Goal: Communication & Community: Ask a question

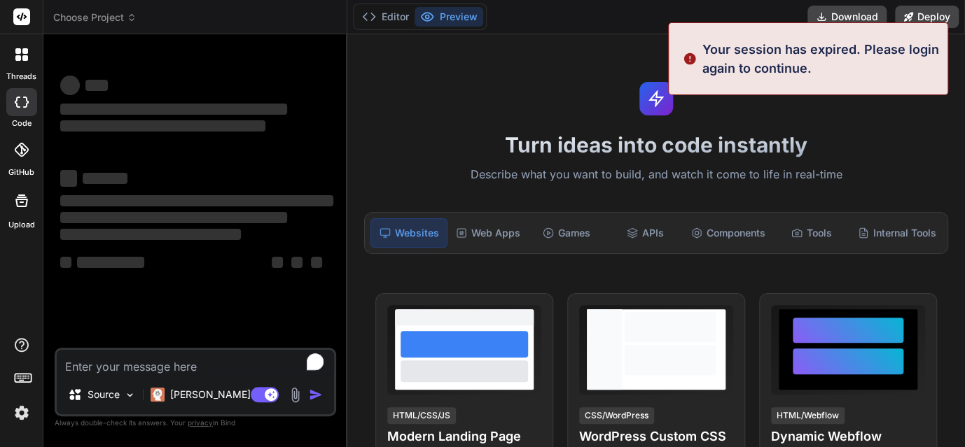
click at [140, 369] on textarea "To enrich screen reader interactions, please activate Accessibility in Grammarl…" at bounding box center [195, 362] width 277 height 25
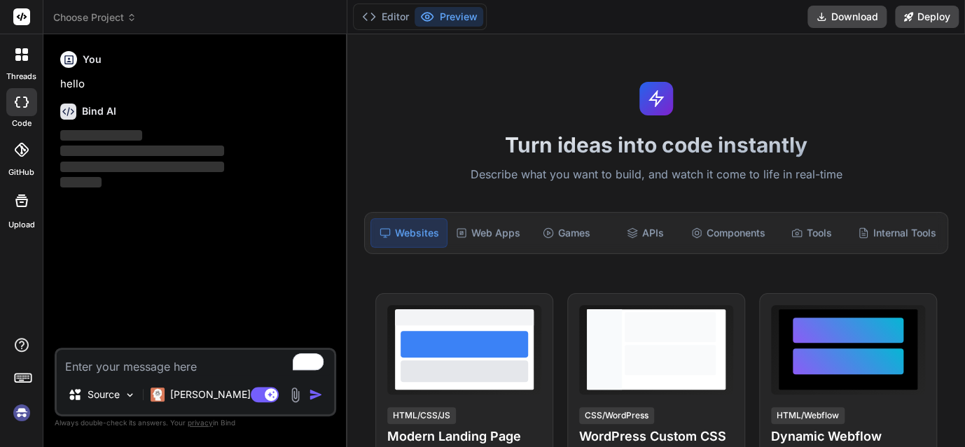
scroll to position [27, 0]
click at [20, 415] on img at bounding box center [22, 413] width 24 height 24
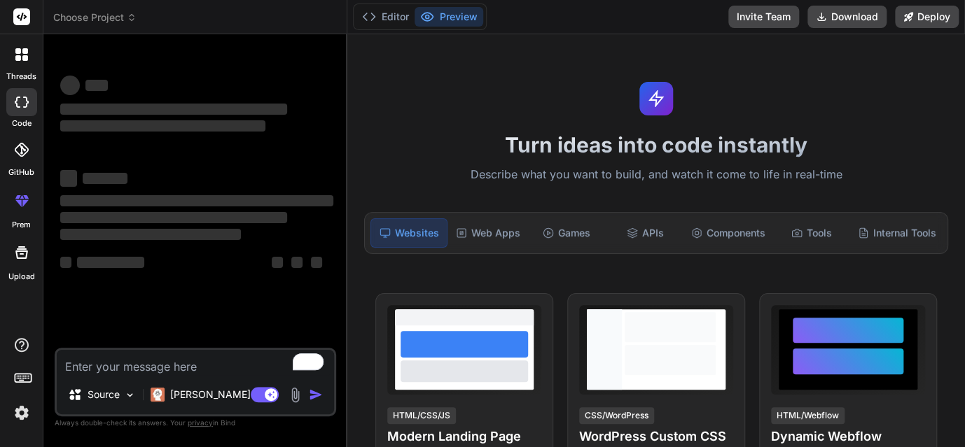
type textarea "x"
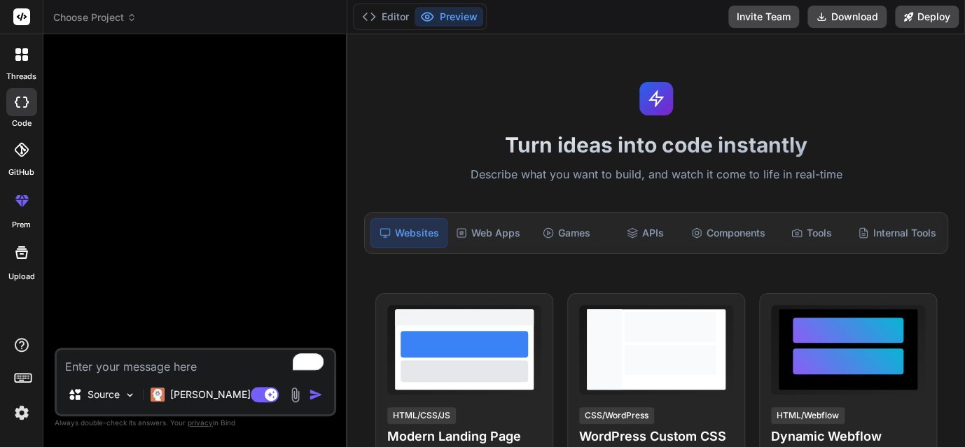
click at [161, 363] on textarea "To enrich screen reader interactions, please activate Accessibility in Grammarl…" at bounding box center [195, 362] width 277 height 25
paste textarea "NOIDA Gravity Infosolutions 07-May Call isn't picked Up CLOUD ANALOGY CRM LIMIT…"
type textarea "NOIDA Gravity Infosolutions 07-May Call isn't picked Up CLOUD ANALOGY CRM LIMIT…"
type textarea "x"
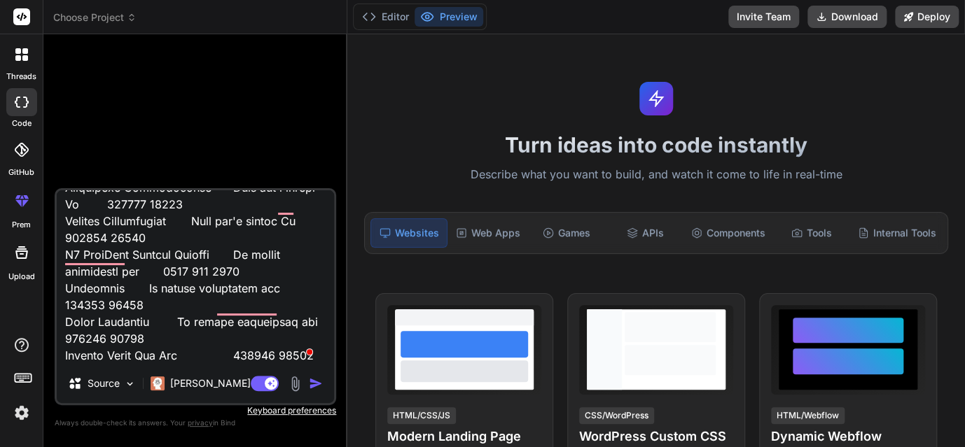
type textarea "NOIDA Gravity Infosolutions 07-May Call isn't picked Up CLOUD ANALOGY CRM LIMIT…"
type textarea "x"
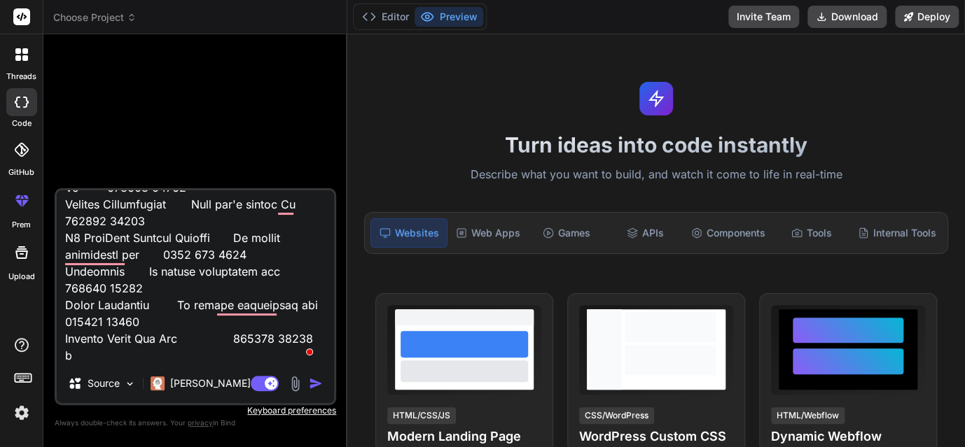
type textarea "NOIDA Gravity Infosolutions 07-May Call isn't picked Up CLOUD ANALOGY CRM LIMIT…"
type textarea "x"
type textarea "NOIDA Gravity Infosolutions 07-May Call isn't picked Up CLOUD ANALOGY CRM LIMIT…"
type textarea "x"
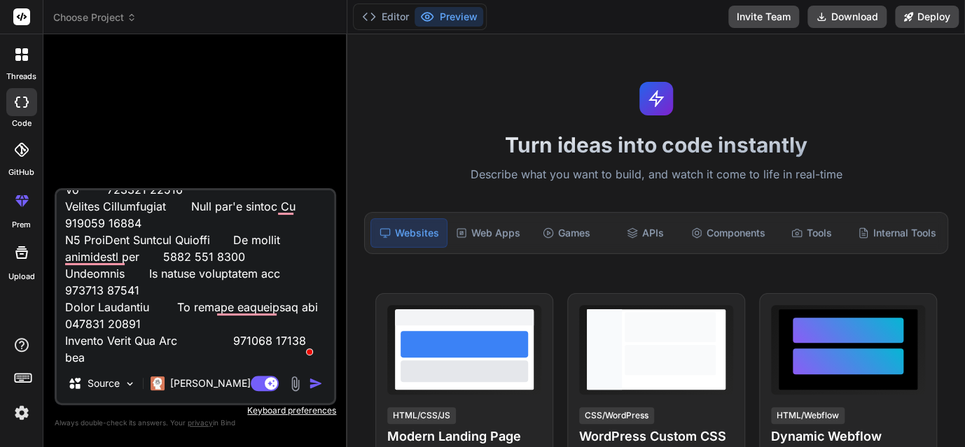
type textarea "NOIDA Gravity Infosolutions 07-May Call isn't picked Up CLOUD ANALOGY CRM LIMIT…"
type textarea "x"
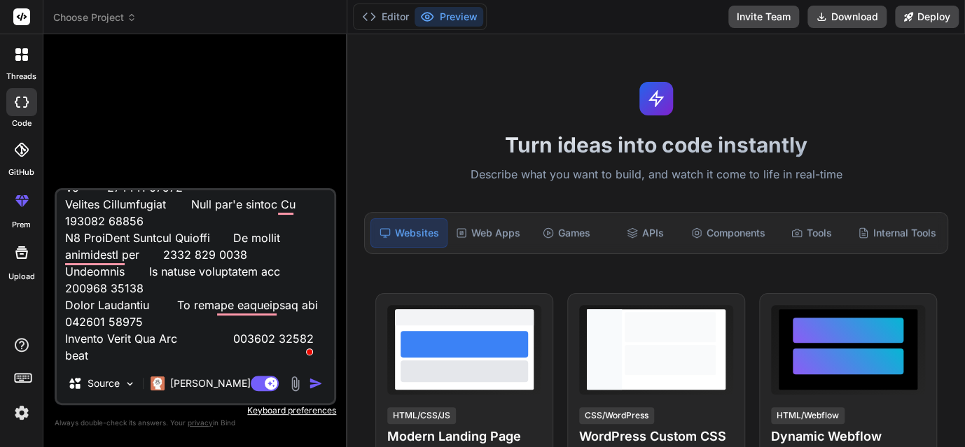
type textarea "NOIDA Gravity Infosolutions 07-May Call isn't picked Up CLOUD ANALOGY CRM LIMIT…"
type textarea "x"
type textarea "NOIDA Gravity Infosolutions 07-May Call isn't picked Up CLOUD ANALOGY CRM LIMIT…"
type textarea "x"
type textarea "NOIDA Gravity Infosolutions 07-May Call isn't picked Up CLOUD ANALOGY CRM LIMIT…"
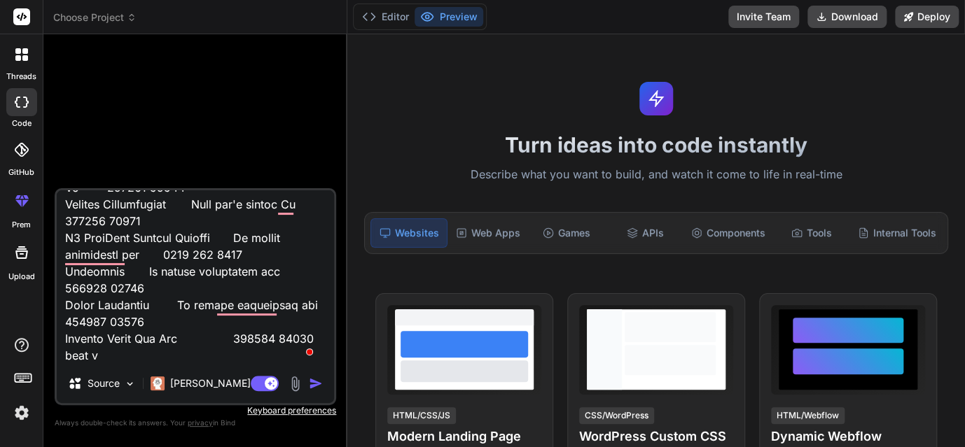
type textarea "x"
type textarea "NOIDA Gravity Infosolutions 07-May Call isn't picked Up CLOUD ANALOGY CRM LIMIT…"
type textarea "x"
type textarea "NOIDA Gravity Infosolutions 07-May Call isn't picked Up CLOUD ANALOGY CRM LIMIT…"
type textarea "x"
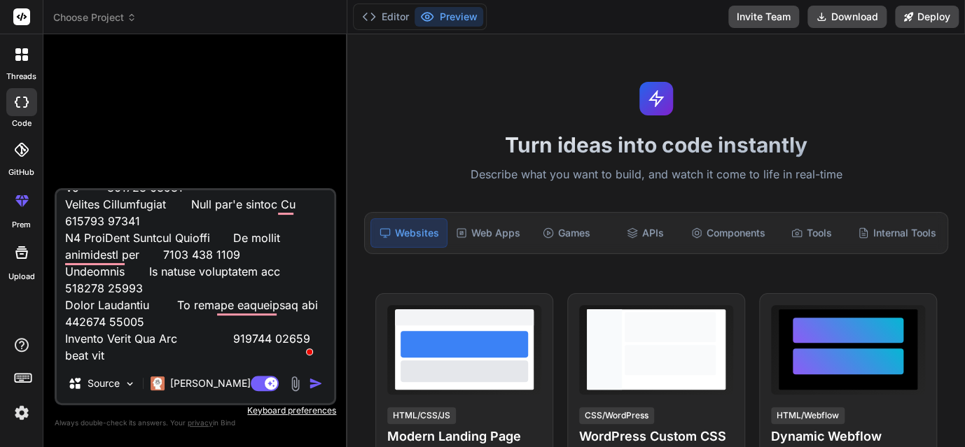
type textarea "NOIDA Gravity Infosolutions 07-May Call isn't picked Up CLOUD ANALOGY CRM LIMIT…"
type textarea "x"
type textarea "NOIDA Gravity Infosolutions 07-May Call isn't picked Up CLOUD ANALOGY CRM LIMIT…"
type textarea "x"
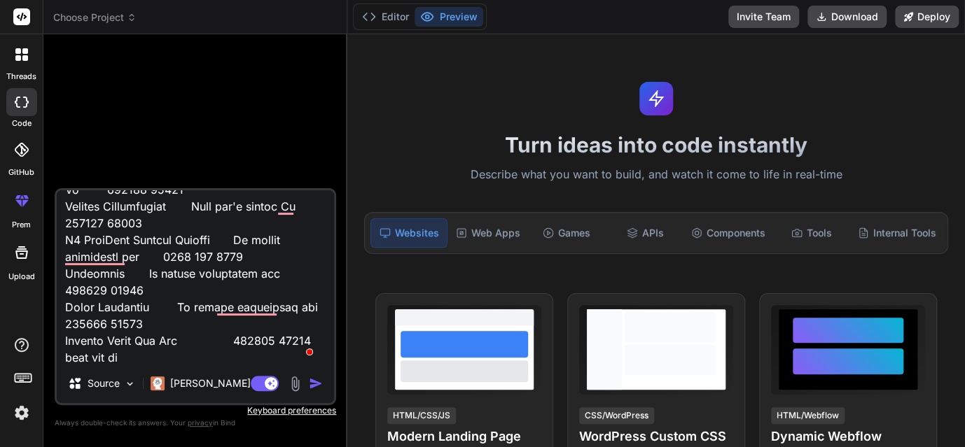
type textarea "NOIDA Gravity Infosolutions 07-May Call isn't picked Up CLOUD ANALOGY CRM LIMIT…"
type textarea "x"
type textarea "NOIDA Gravity Infosolutions 07-May Call isn't picked Up CLOUD ANALOGY CRM LIMIT…"
type textarea "x"
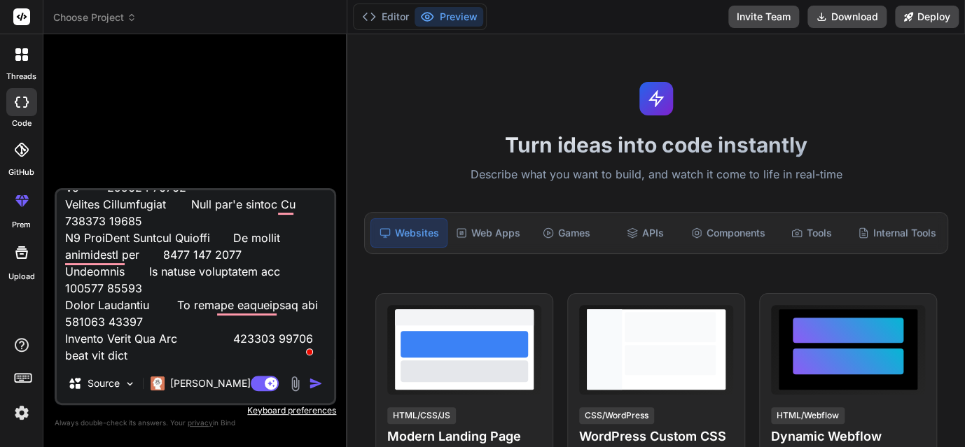
type textarea "NOIDA Gravity Infosolutions 07-May Call isn't picked Up CLOUD ANALOGY CRM LIMIT…"
type textarea "x"
type textarea "NOIDA Gravity Infosolutions 07-May Call isn't picked Up CLOUD ANALOGY CRM LIMIT…"
type textarea "x"
type textarea "NOIDA Gravity Infosolutions 07-May Call isn't picked Up CLOUD ANALOGY CRM LIMIT…"
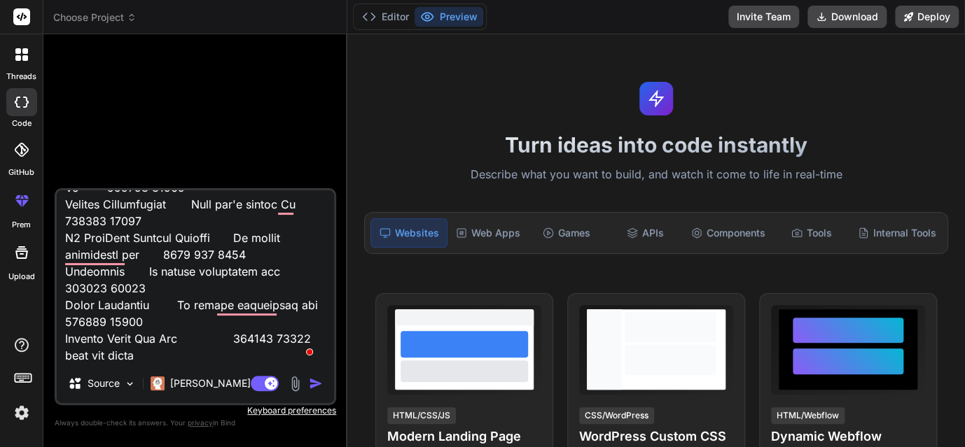
type textarea "x"
type textarea "NOIDA Gravity Infosolutions 07-May Call isn't picked Up CLOUD ANALOGY CRM LIMIT…"
type textarea "x"
type textarea "NOIDA Gravity Infosolutions 07-May Call isn't picked Up CLOUD ANALOGY CRM LIMIT…"
type textarea "x"
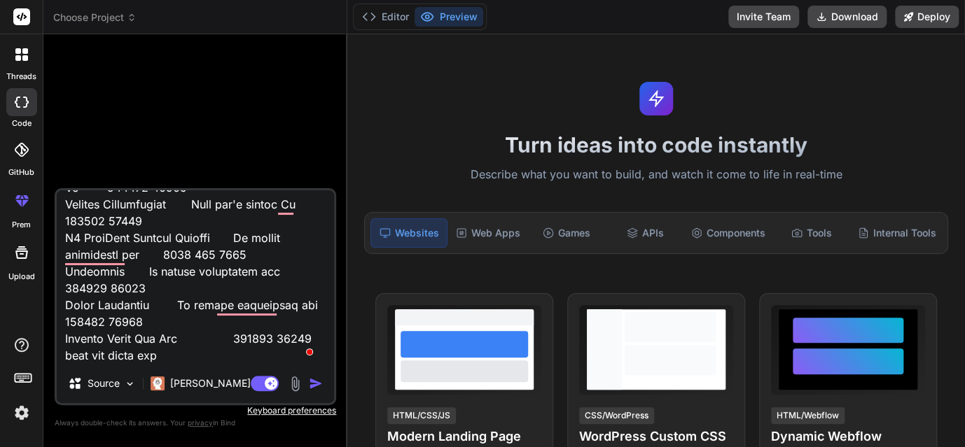
type textarea "NOIDA Gravity Infosolutions 07-May Call isn't picked Up CLOUD ANALOGY CRM LIMIT…"
type textarea "x"
type textarea "NOIDA Gravity Infosolutions 07-May Call isn't picked Up CLOUD ANALOGY CRM LIMIT…"
type textarea "x"
type textarea "NOIDA Gravity Infosolutions 07-May Call isn't picked Up CLOUD ANALOGY CRM LIMIT…"
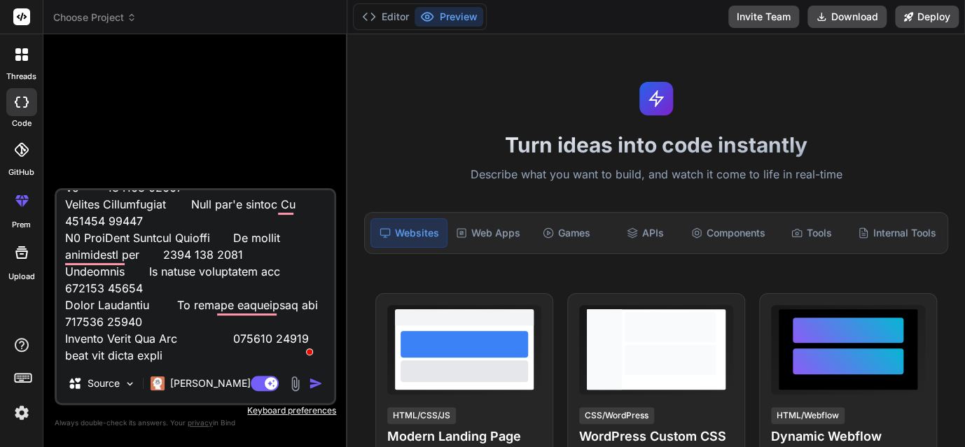
type textarea "x"
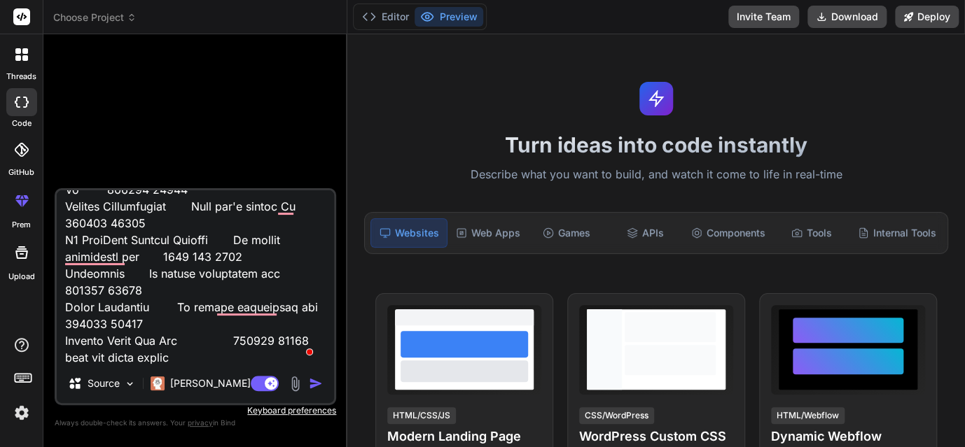
type textarea "NOIDA Gravity Infosolutions 07-May Call isn't picked Up CLOUD ANALOGY CRM LIMIT…"
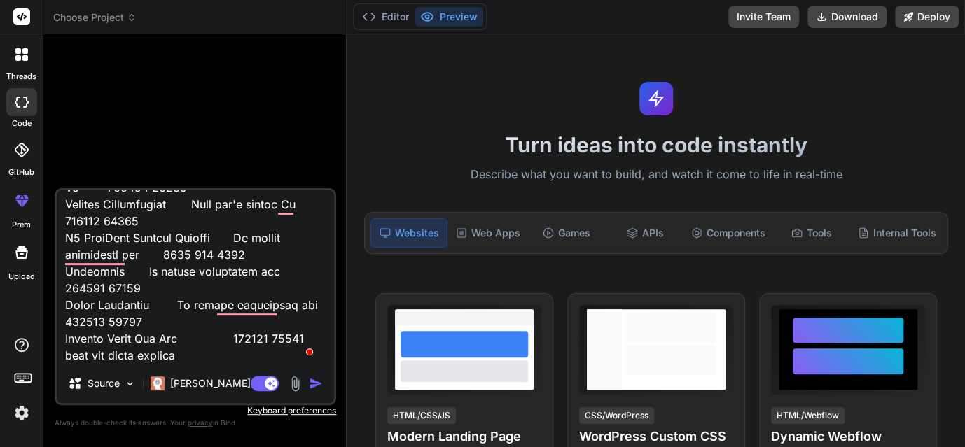
type textarea "x"
type textarea "NOIDA Gravity Infosolutions 07-May Call isn't picked Up CLOUD ANALOGY CRM LIMIT…"
type textarea "x"
type textarea "NOIDA Gravity Infosolutions 07-May Call isn't picked Up CLOUD ANALOGY CRM LIMIT…"
type textarea "x"
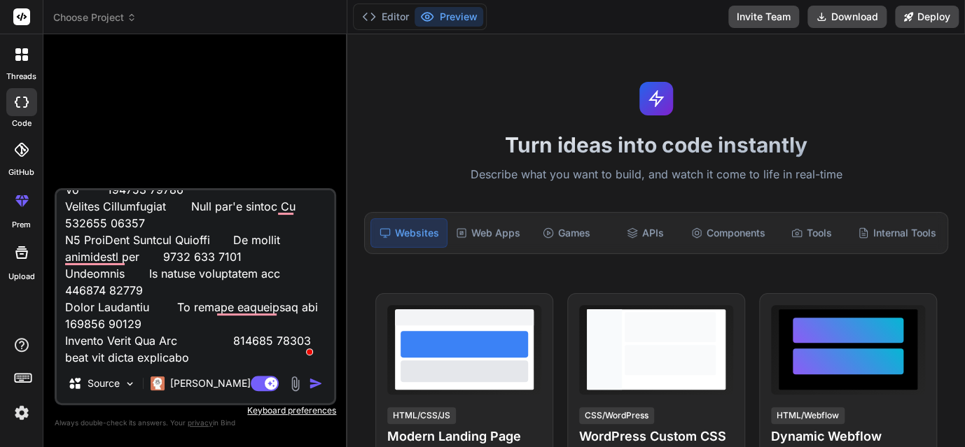
type textarea "NOIDA Gravity Infosolutions 07-May Call isn't picked Up CLOUD ANALOGY CRM LIMIT…"
type textarea "x"
type textarea "NOIDA Gravity Infosolutions 07-May Call isn't picked Up CLOUD ANALOGY CRM LIMIT…"
type textarea "x"
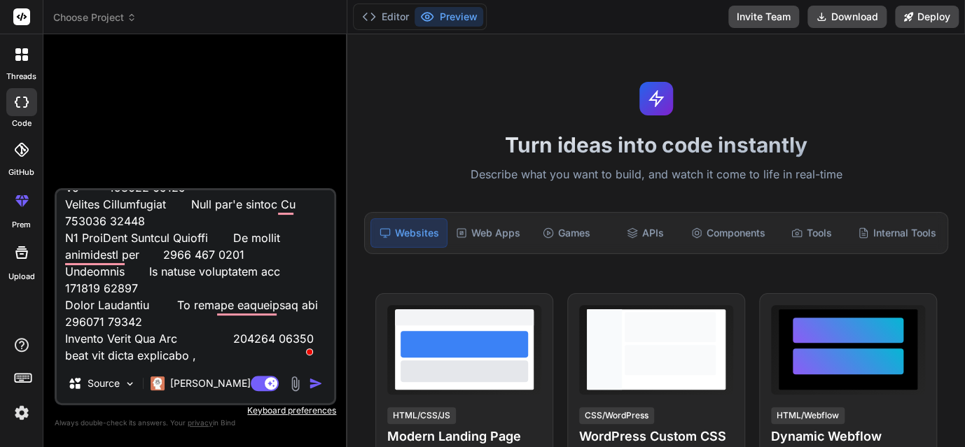
type textarea "NOIDA Gravity Infosolutions 07-May Call isn't picked Up CLOUD ANALOGY CRM LIMIT…"
type textarea "x"
type textarea "NOIDA Gravity Infosolutions 07-May Call isn't picked Up CLOUD ANALOGY CRM LIMIT…"
type textarea "x"
type textarea "NOIDA Gravity Infosolutions 07-May Call isn't picked Up CLOUD ANALOGY CRM LIMIT…"
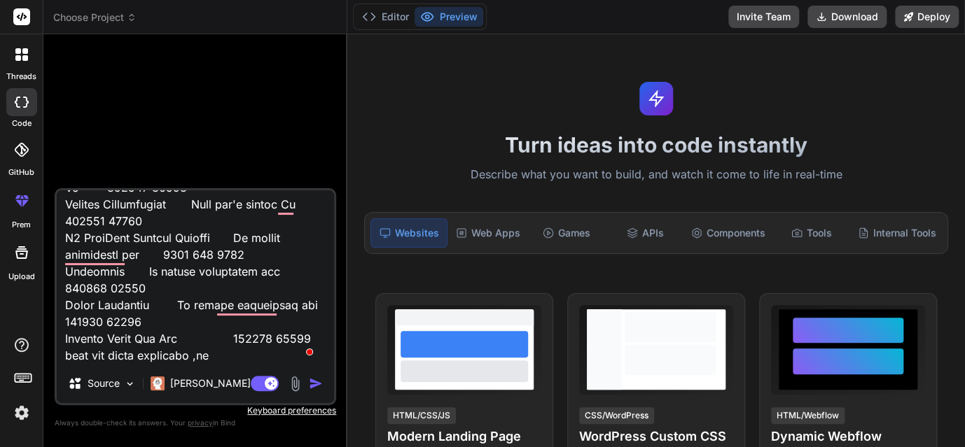
type textarea "x"
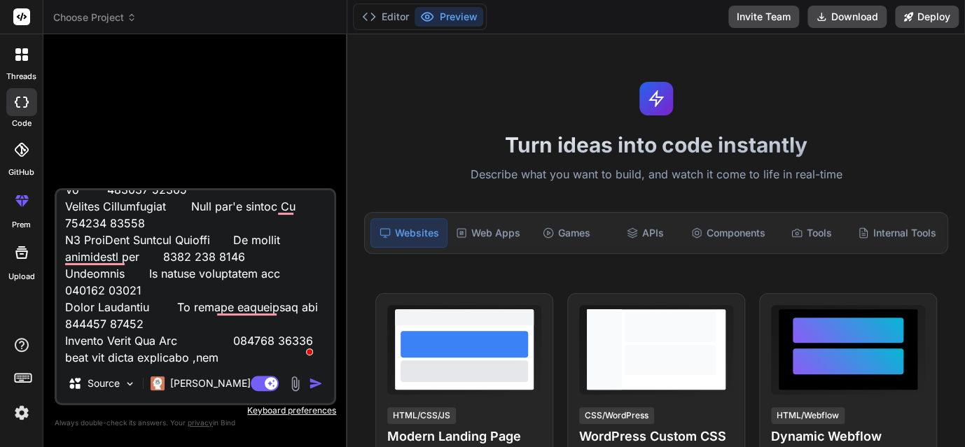
type textarea "NOIDA Gravity Infosolutions 07-May Call isn't picked Up CLOUD ANALOGY CRM LIMIT…"
type textarea "x"
type textarea "NOIDA Gravity Infosolutions 07-May Call isn't picked Up CLOUD ANALOGY CRM LIMIT…"
type textarea "x"
type textarea "NOIDA Gravity Infosolutions 07-May Call isn't picked Up CLOUD ANALOGY CRM LIMIT…"
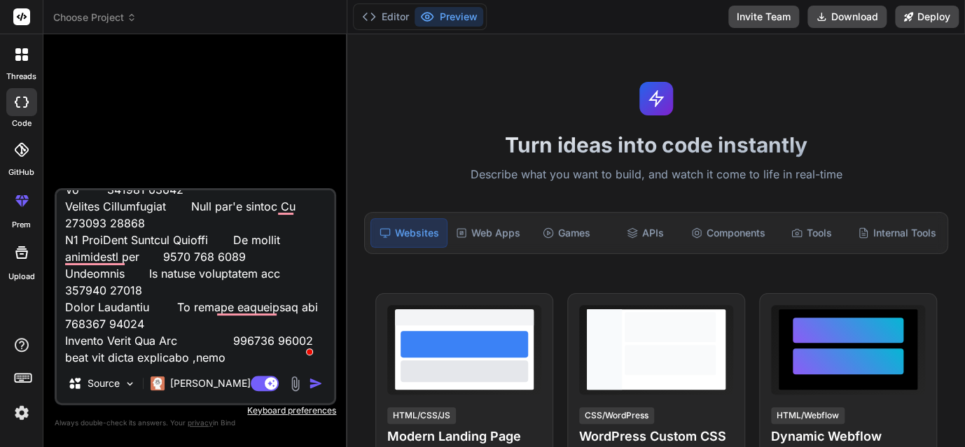
type textarea "x"
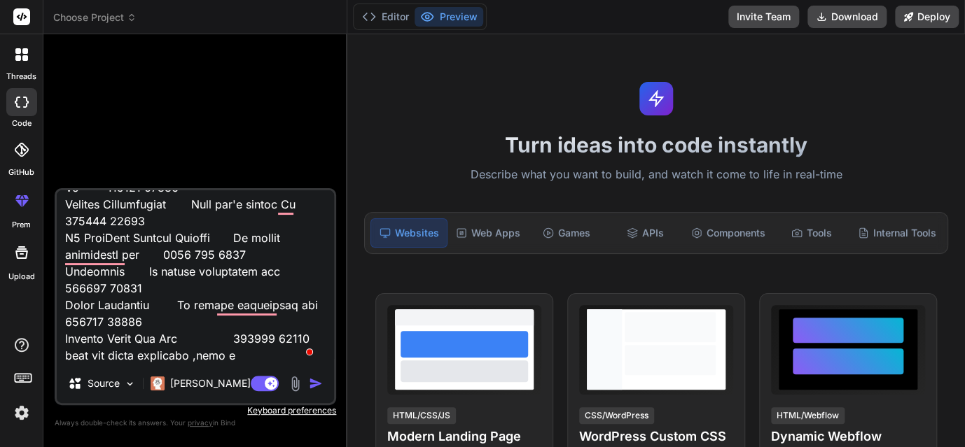
type textarea "NOIDA Gravity Infosolutions 07-May Call isn't picked Up CLOUD ANALOGY CRM LIMIT…"
type textarea "x"
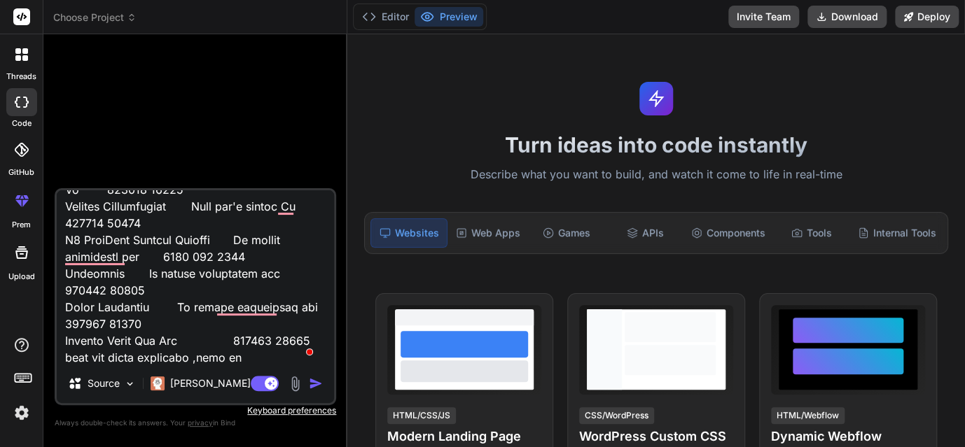
type textarea "NOIDA Gravity Infosolutions 07-May Call isn't picked Up CLOUD ANALOGY CRM LIMIT…"
type textarea "x"
type textarea "NOIDA Gravity Infosolutions 07-May Call isn't picked Up CLOUD ANALOGY CRM LIMIT…"
type textarea "x"
type textarea "NOIDA Gravity Infosolutions 07-May Call isn't picked Up CLOUD ANALOGY CRM LIMIT…"
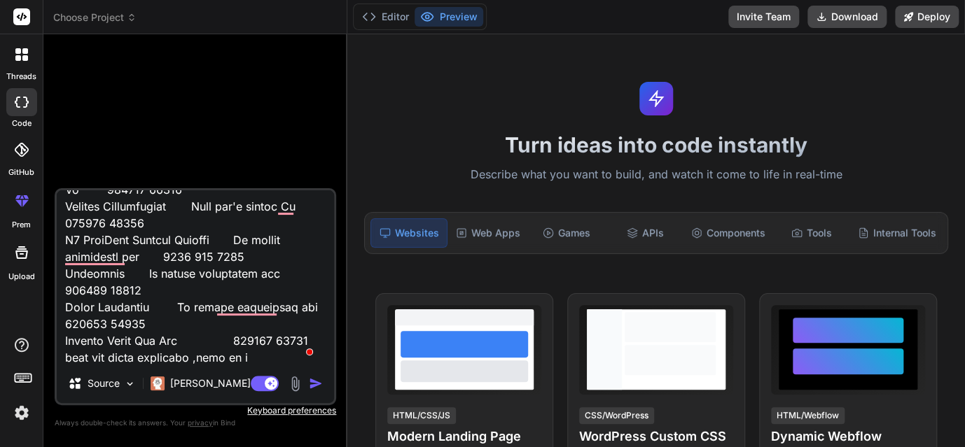
type textarea "x"
type textarea "NOIDA Gravity Infosolutions 07-May Call isn't picked Up CLOUD ANALOGY CRM LIMIT…"
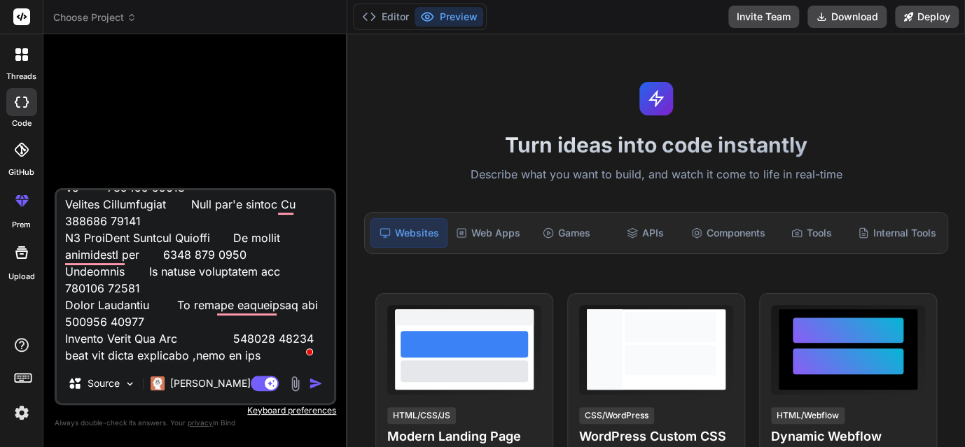
type textarea "x"
type textarea "NOIDA Gravity Infosolutions 07-May Call isn't picked Up CLOUD ANALOGY CRM LIMIT…"
type textarea "x"
type textarea "NOIDA Gravity Infosolutions 07-May Call isn't picked Up CLOUD ANALOGY CRM LIMIT…"
type textarea "x"
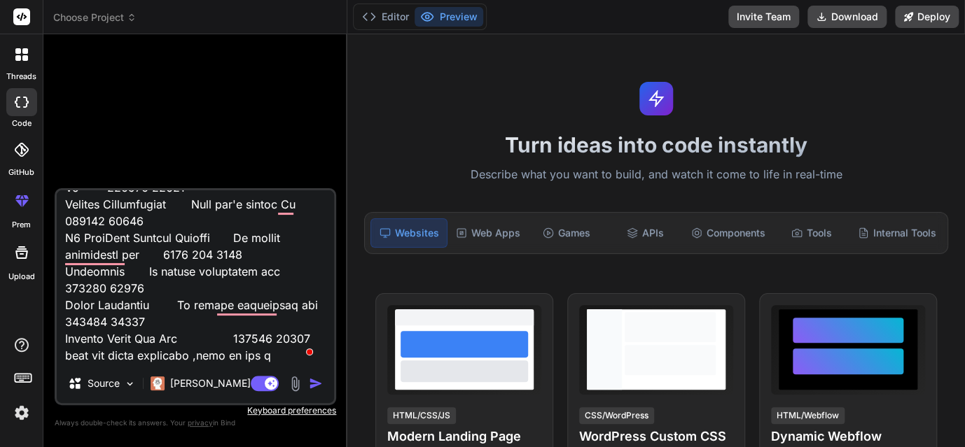
type textarea "NOIDA Gravity Infosolutions 07-May Call isn't picked Up CLOUD ANALOGY CRM LIMIT…"
type textarea "x"
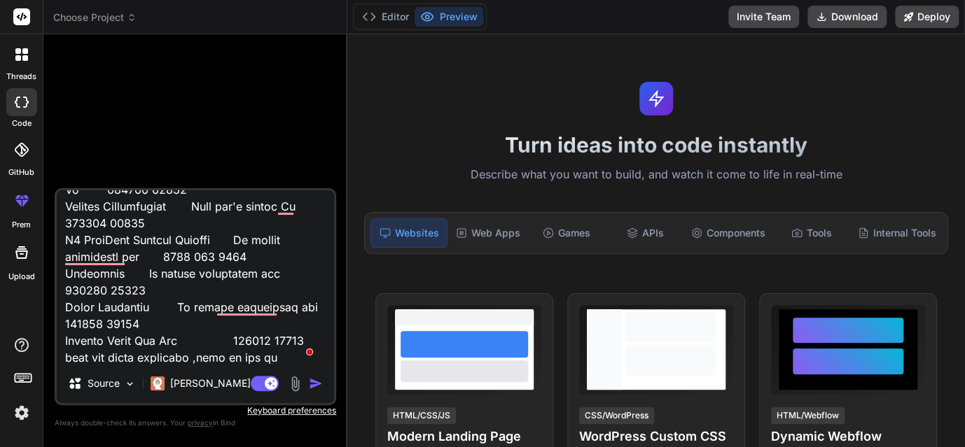
type textarea "NOIDA Gravity Infosolutions 07-May Call isn't picked Up CLOUD ANALOGY CRM LIMIT…"
type textarea "x"
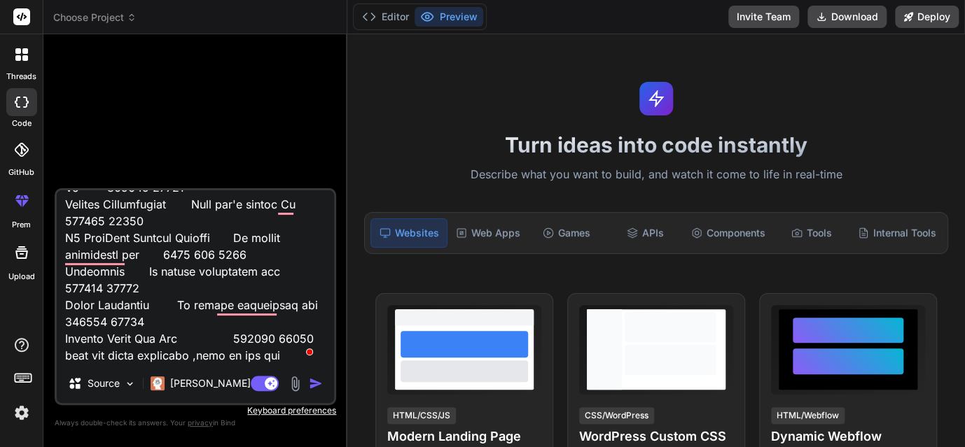
type textarea "NOIDA Gravity Infosolutions 07-May Call isn't picked Up CLOUD ANALOGY CRM LIMIT…"
type textarea "x"
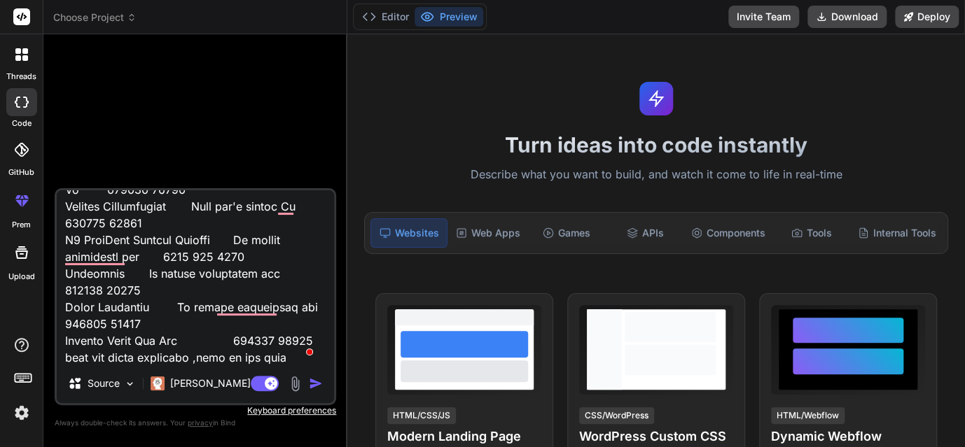
type textarea "NOIDA Gravity Infosolutions 07-May Call isn't picked Up CLOUD ANALOGY CRM LIMIT…"
type textarea "x"
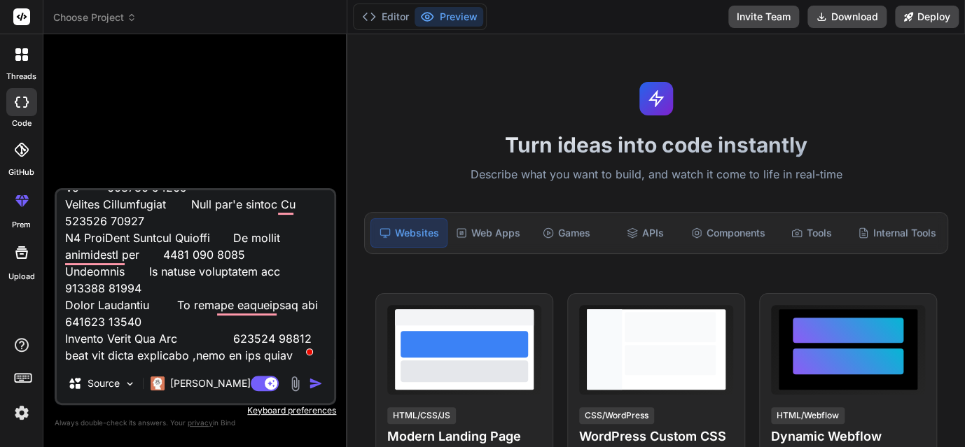
type textarea "NOIDA Gravity Infosolutions 07-May Call isn't picked Up CLOUD ANALOGY CRM LIMIT…"
type textarea "x"
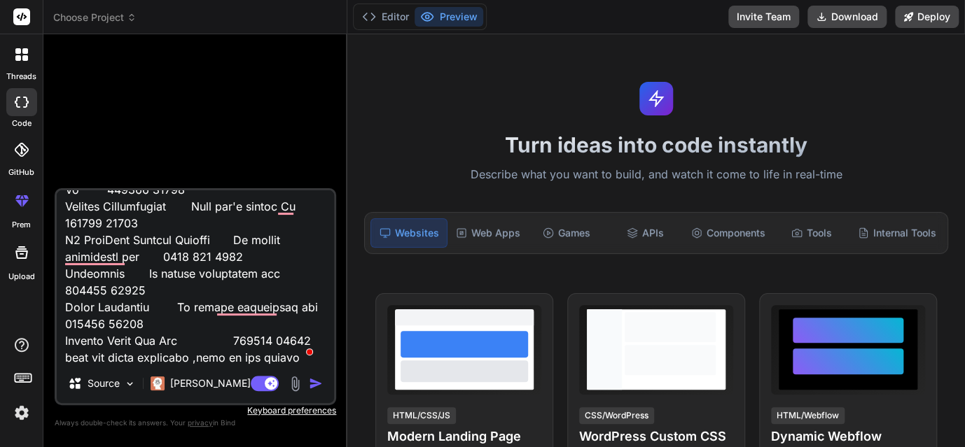
type textarea "NOIDA Gravity Infosolutions 07-May Call isn't picked Up CLOUD ANALOGY CRM LIMIT…"
type textarea "x"
type textarea "NOIDA Gravity Infosolutions 07-May Call isn't picked Up CLOUD ANALOGY CRM LIMIT…"
type textarea "x"
type textarea "NOIDA Gravity Infosolutions 07-May Call isn't picked Up CLOUD ANALOGY CRM LIMIT…"
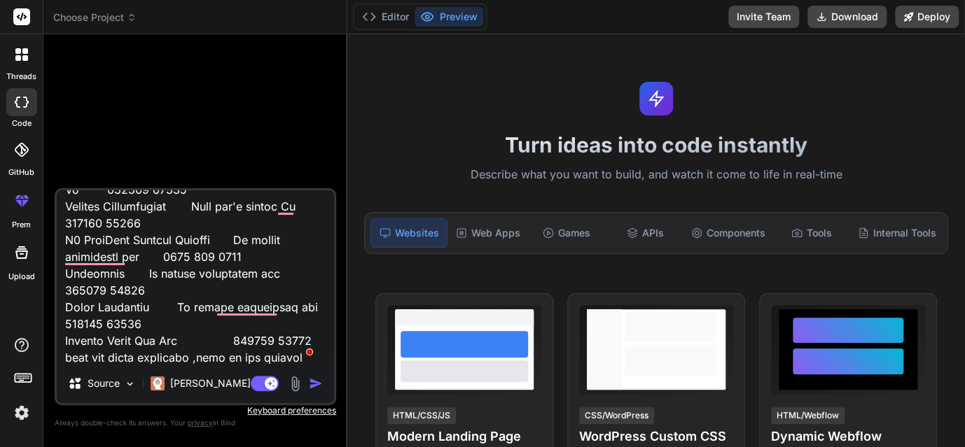
type textarea "x"
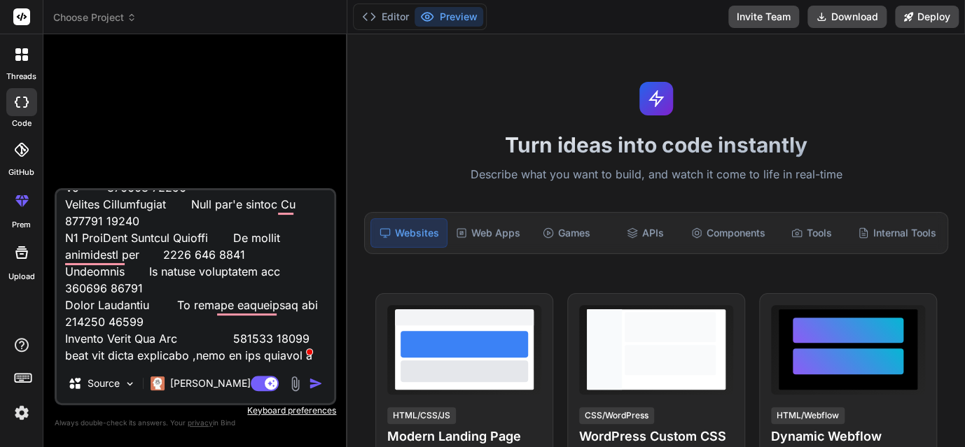
type textarea "NOIDA Gravity Infosolutions 07-May Call isn't picked Up CLOUD ANALOGY CRM LIMIT…"
type textarea "x"
type textarea "NOIDA Gravity Infosolutions 07-May Call isn't picked Up CLOUD ANALOGY CRM LIMIT…"
type textarea "x"
type textarea "NOIDA Gravity Infosolutions 07-May Call isn't picked Up CLOUD ANALOGY CRM LIMIT…"
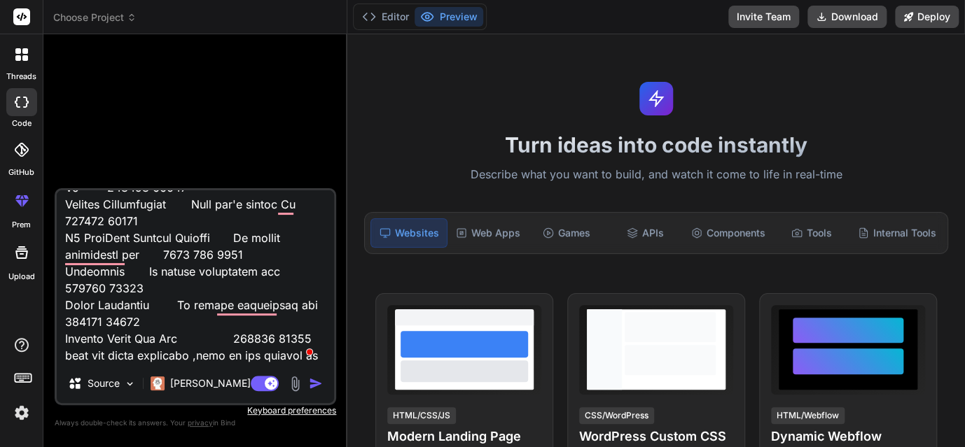
type textarea "x"
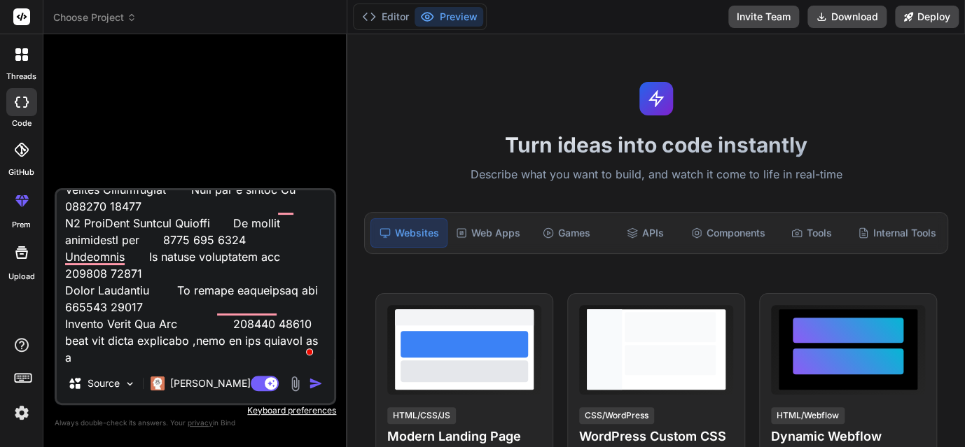
type textarea "NOIDA Gravity Infosolutions 07-May Call isn't picked Up CLOUD ANALOGY CRM LIMIT…"
type textarea "x"
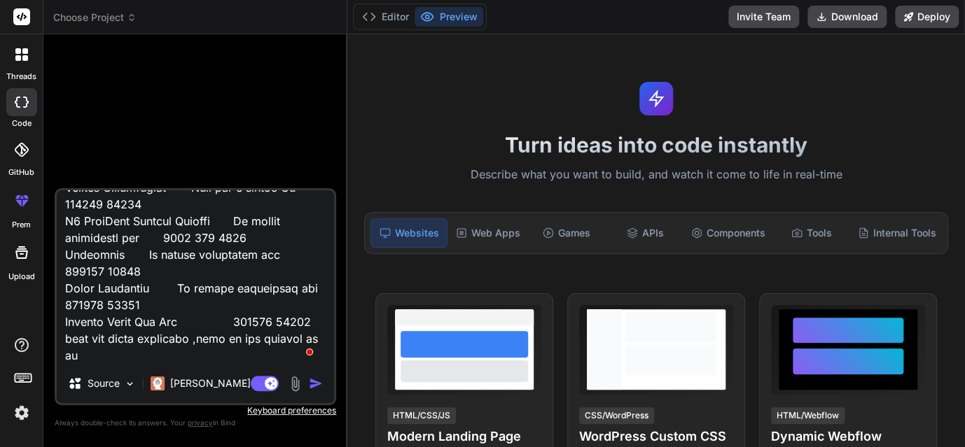
scroll to position [891, 0]
type textarea "NOIDA Gravity Infosolutions 07-May Call isn't picked Up CLOUD ANALOGY CRM LIMIT…"
type textarea "x"
type textarea "NOIDA Gravity Infosolutions 07-May Call isn't picked Up CLOUD ANALOGY CRM LIMIT…"
type textarea "x"
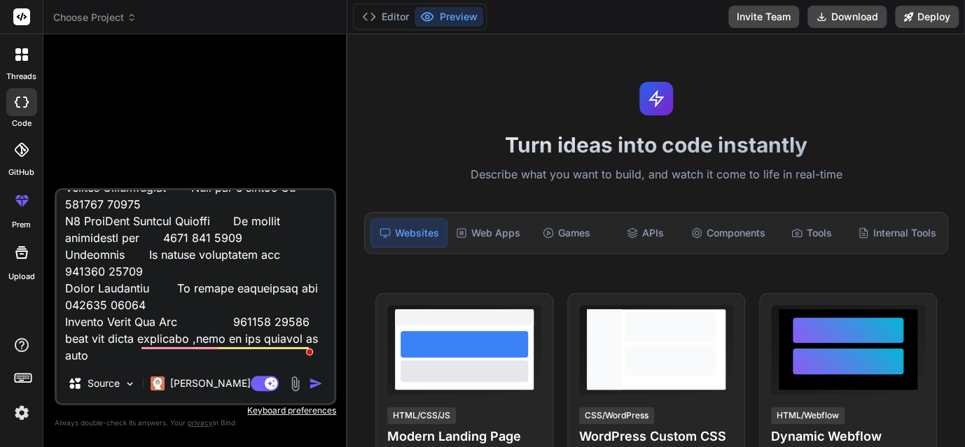
type textarea "NOIDA Gravity Infosolutions 07-May Call isn't picked Up CLOUD ANALOGY CRM LIMIT…"
type textarea "x"
type textarea "NOIDA Gravity Infosolutions 07-May Call isn't picked Up CLOUD ANALOGY CRM LIMIT…"
type textarea "x"
type textarea "NOIDA Gravity Infosolutions 07-May Call isn't picked Up CLOUD ANALOGY CRM LIMIT…"
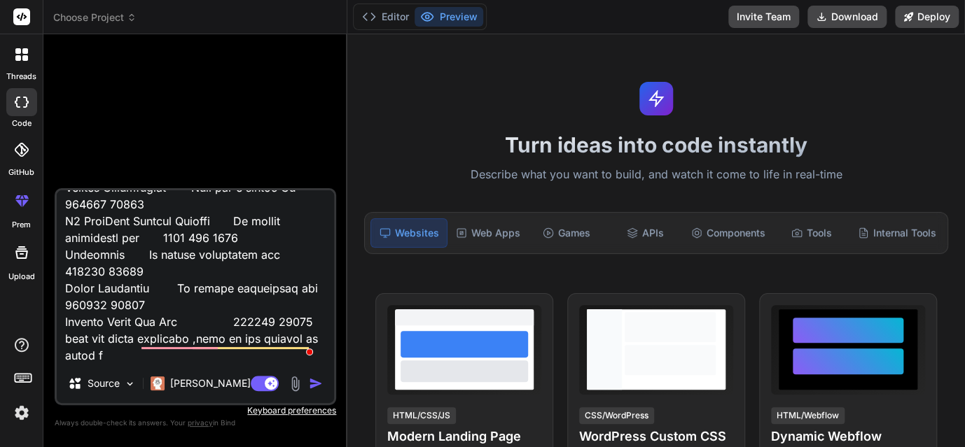
type textarea "x"
type textarea "NOIDA Gravity Infosolutions 07-May Call isn't picked Up CLOUD ANALOGY CRM LIMIT…"
type textarea "x"
type textarea "NOIDA Gravity Infosolutions 07-May Call isn't picked Up CLOUD ANALOGY CRM LIMIT…"
type textarea "x"
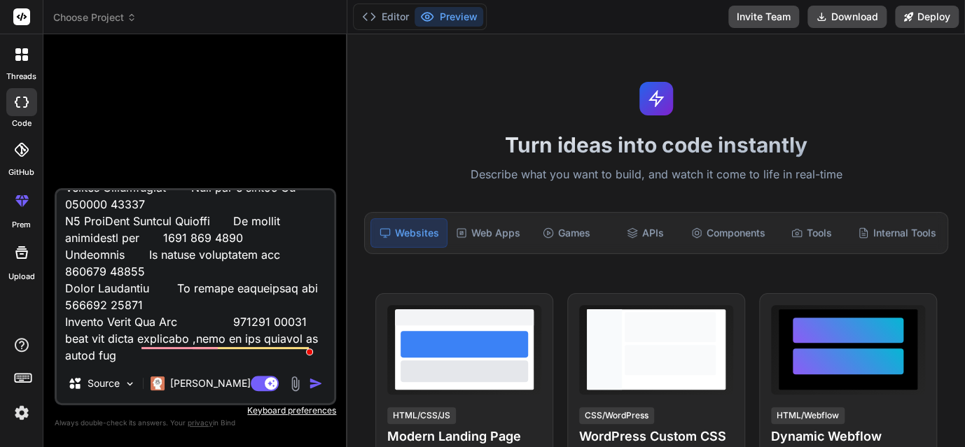
type textarea "NOIDA Gravity Infosolutions 07-May Call isn't picked Up CLOUD ANALOGY CRM LIMIT…"
type textarea "x"
type textarea "NOIDA Gravity Infosolutions 07-May Call isn't picked Up CLOUD ANALOGY CRM LIMIT…"
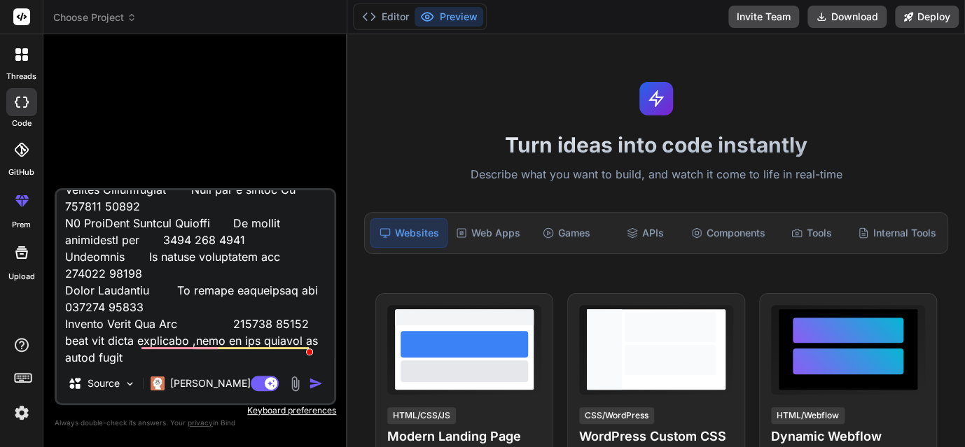
type textarea "x"
type textarea "NOIDA Gravity Infosolutions 07-May Call isn't picked Up CLOUD ANALOGY CRM LIMIT…"
type textarea "x"
type textarea "NOIDA Gravity Infosolutions 07-May Call isn't picked Up CLOUD ANALOGY CRM LIMIT…"
type textarea "x"
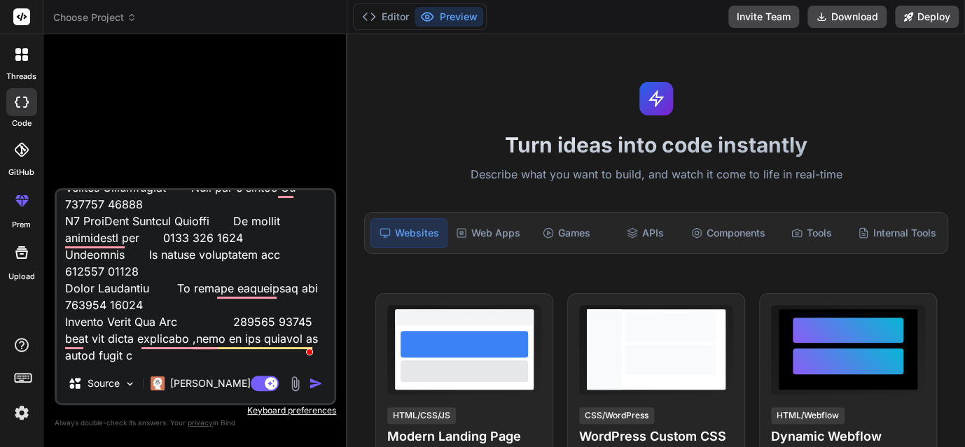
type textarea "NOIDA Gravity Infosolutions 07-May Call isn't picked Up CLOUD ANALOGY CRM LIMIT…"
type textarea "x"
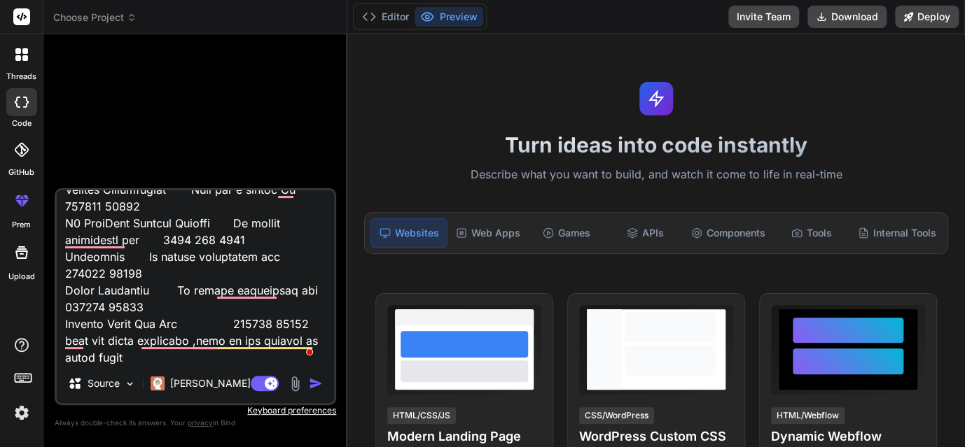
type textarea "NOIDA Gravity Infosolutions 07-May Call isn't picked Up CLOUD ANALOGY CRM LIMIT…"
type textarea "x"
type textarea "NOIDA Gravity Infosolutions 07-May Call isn't picked Up CLOUD ANALOGY CRM LIMIT…"
type textarea "x"
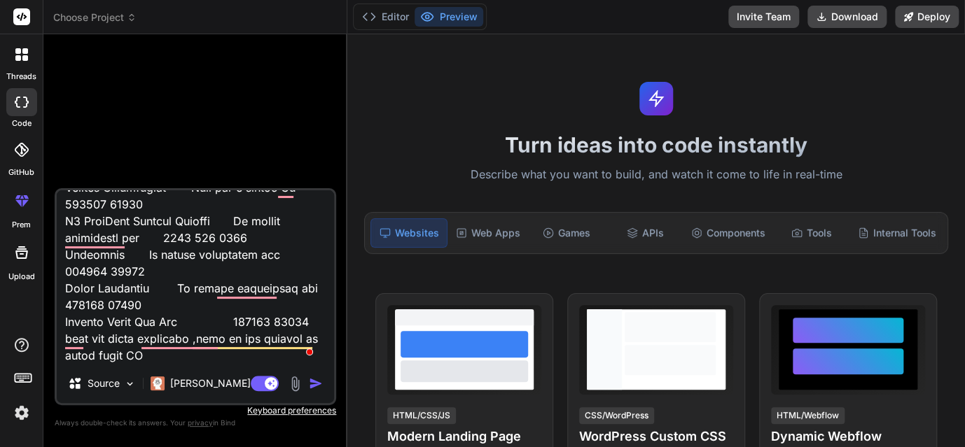
type textarea "NOIDA Gravity Infosolutions 07-May Call isn't picked Up CLOUD ANALOGY CRM LIMIT…"
type textarea "x"
type textarea "NOIDA Gravity Infosolutions 07-May Call isn't picked Up CLOUD ANALOGY CRM LIMIT…"
type textarea "x"
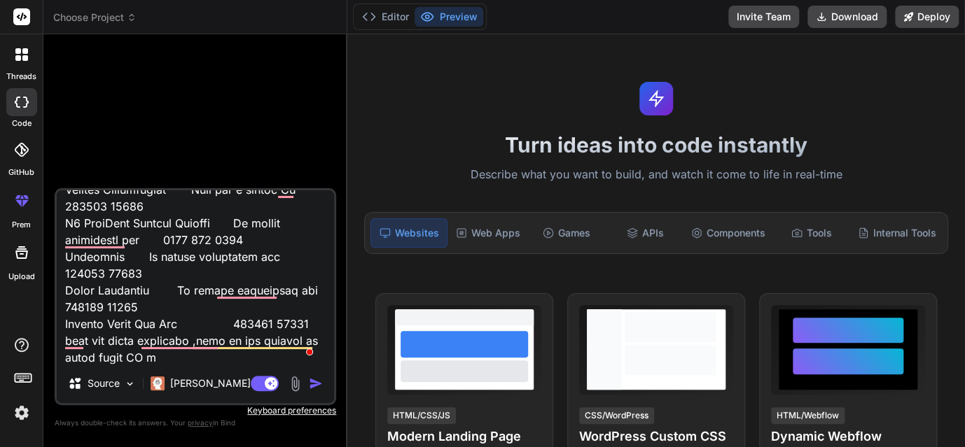
type textarea "NOIDA Gravity Infosolutions 07-May Call isn't picked Up CLOUD ANALOGY CRM LIMIT…"
type textarea "x"
type textarea "NOIDA Gravity Infosolutions 07-May Call isn't picked Up CLOUD ANALOGY CRM LIMIT…"
type textarea "x"
type textarea "NOIDA Gravity Infosolutions 07-May Call isn't picked Up CLOUD ANALOGY CRM LIMIT…"
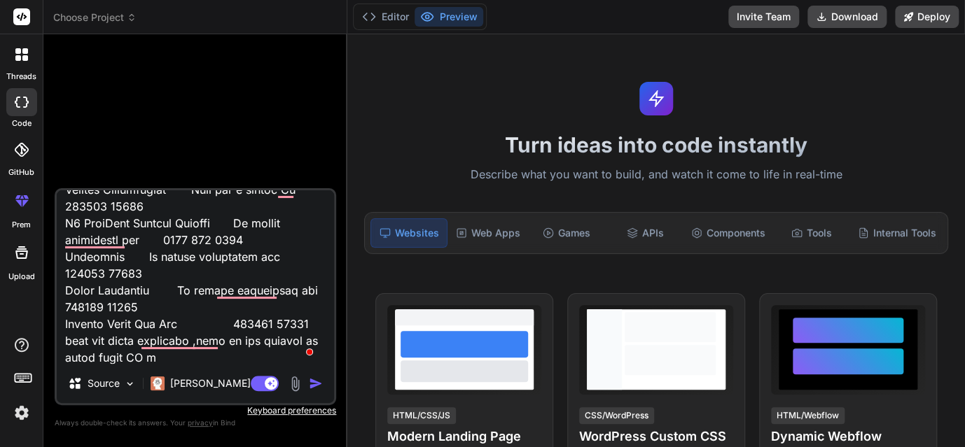
type textarea "x"
type textarea "NOIDA Gravity Infosolutions 07-May Call isn't picked Up CLOUD ANALOGY CRM LIMIT…"
type textarea "x"
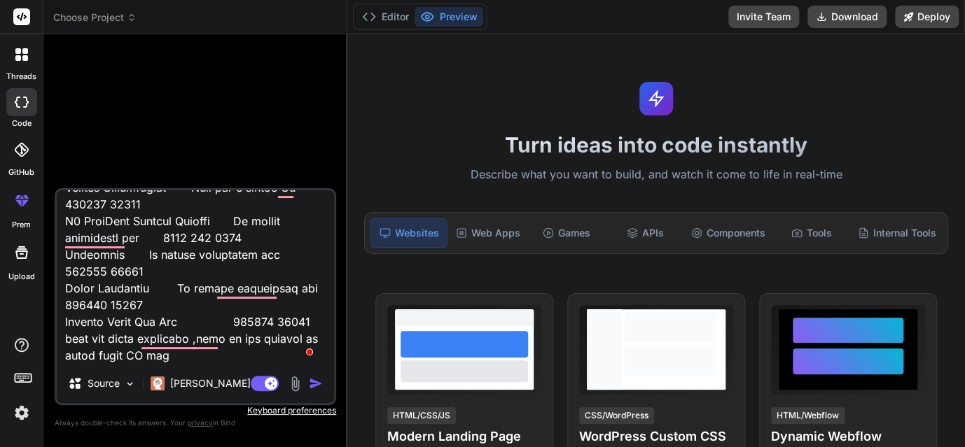
type textarea "NOIDA Gravity Infosolutions 07-May Call isn't picked Up CLOUD ANALOGY CRM LIMIT…"
type textarea "x"
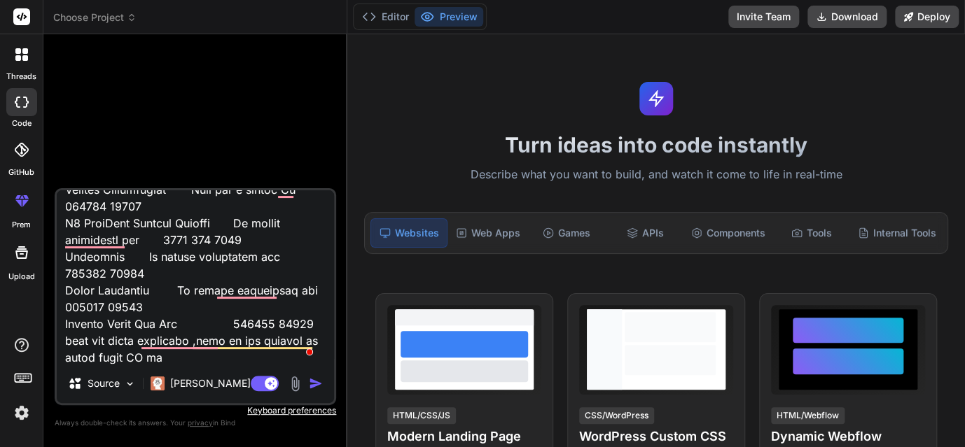
type textarea "NOIDA Gravity Infosolutions 07-May Call isn't picked Up CLOUD ANALOGY CRM LIMIT…"
type textarea "x"
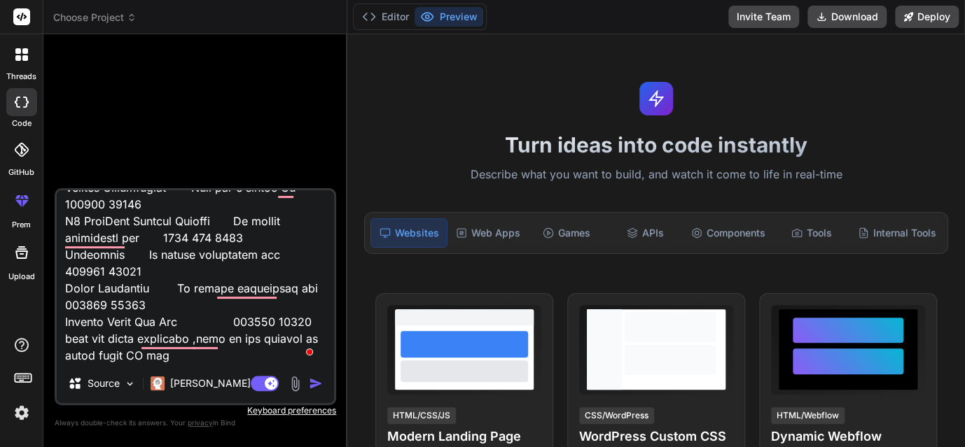
type textarea "NOIDA Gravity Infosolutions 07-May Call isn't picked Up CLOUD ANALOGY CRM LIMIT…"
type textarea "x"
type textarea "NOIDA Gravity Infosolutions 07-May Call isn't picked Up CLOUD ANALOGY CRM LIMIT…"
type textarea "x"
type textarea "NOIDA Gravity Infosolutions 07-May Call isn't picked Up CLOUD ANALOGY CRM LIMIT…"
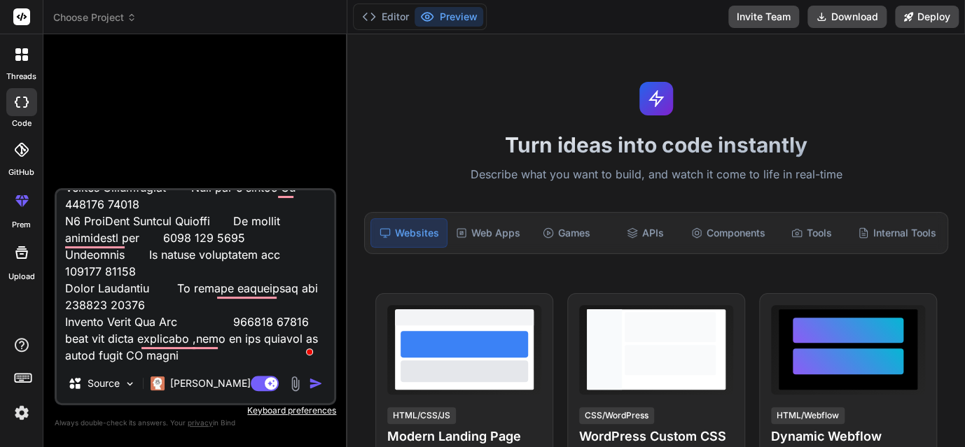
type textarea "x"
type textarea "NOIDA Gravity Infosolutions 07-May Call isn't picked Up CLOUD ANALOGY CRM LIMIT…"
type textarea "x"
type textarea "NOIDA Gravity Infosolutions 07-May Call isn't picked Up CLOUD ANALOGY CRM LIMIT…"
type textarea "x"
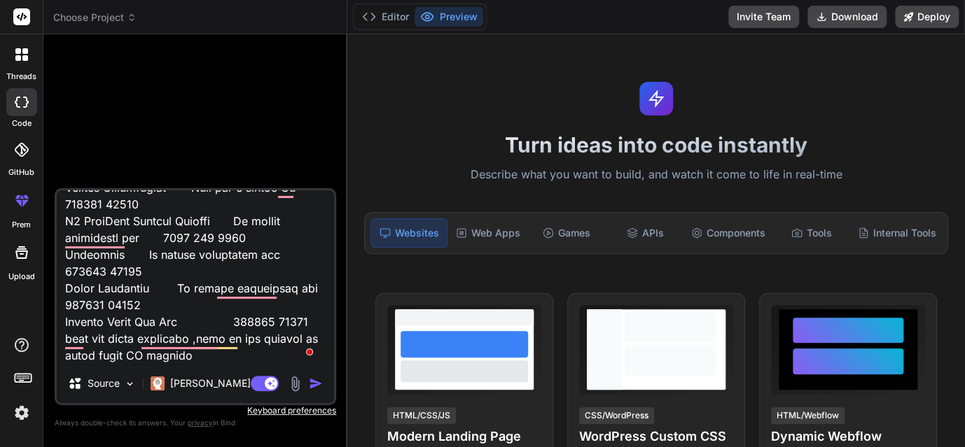
type textarea "NOIDA Gravity Infosolutions 07-May Call isn't picked Up CLOUD ANALOGY CRM LIMIT…"
type textarea "x"
type textarea "NOIDA Gravity Infosolutions 07-May Call isn't picked Up CLOUD ANALOGY CRM LIMIT…"
type textarea "x"
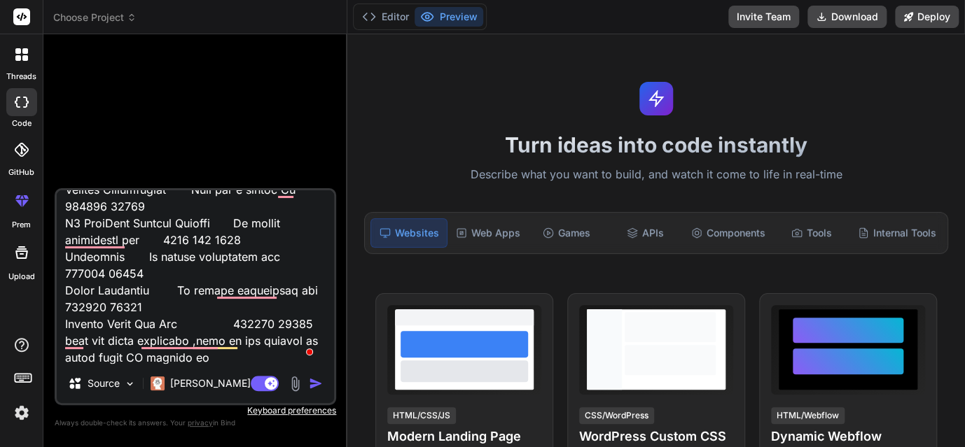
type textarea "NOIDA Gravity Infosolutions 07-May Call isn't picked Up CLOUD ANALOGY CRM LIMIT…"
type textarea "x"
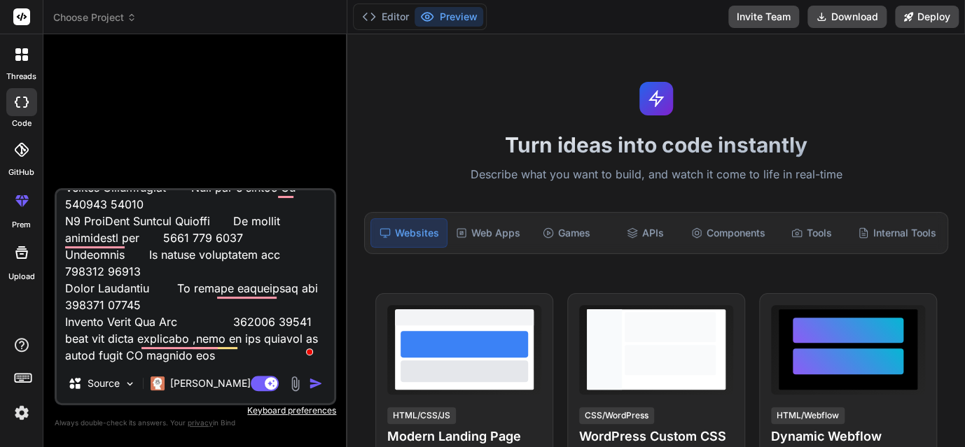
type textarea "NOIDA Gravity Infosolutions 07-May Call isn't picked Up CLOUD ANALOGY CRM LIMIT…"
type textarea "x"
type textarea "NOIDA Gravity Infosolutions 07-May Call isn't picked Up CLOUD ANALOGY CRM LIMIT…"
type textarea "x"
type textarea "NOIDA Gravity Infosolutions 07-May Call isn't picked Up CLOUD ANALOGY CRM LIMIT…"
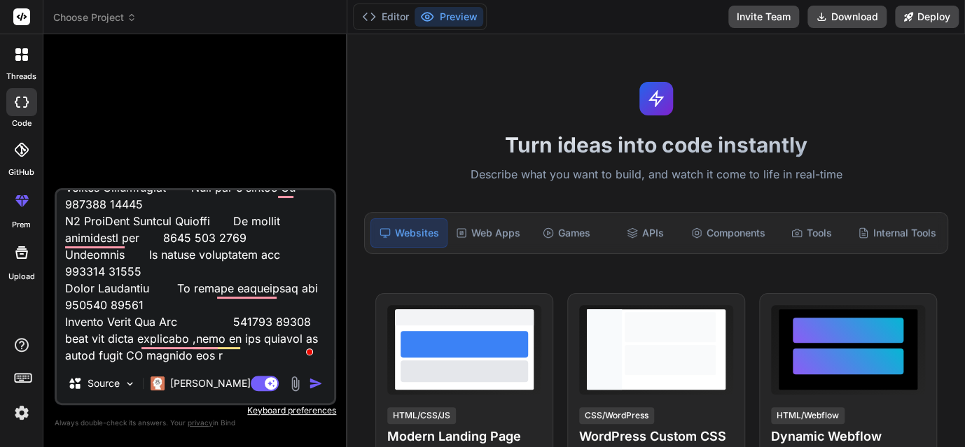
type textarea "x"
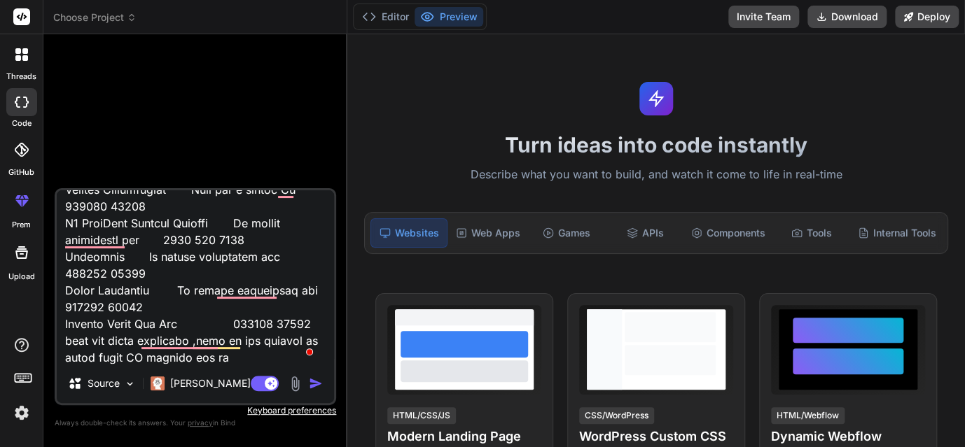
type textarea "NOIDA Gravity Infosolutions 07-May Call isn't picked Up CLOUD ANALOGY CRM LIMIT…"
type textarea "x"
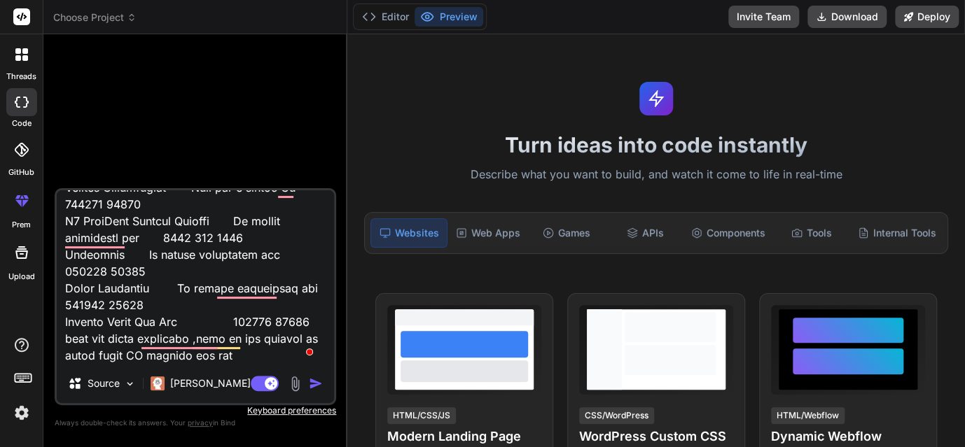
type textarea "NOIDA Gravity Infosolutions 07-May Call isn't picked Up CLOUD ANALOGY CRM LIMIT…"
type textarea "x"
type textarea "NOIDA Gravity Infosolutions 07-May Call isn't picked Up CLOUD ANALOGY CRM LIMIT…"
type textarea "x"
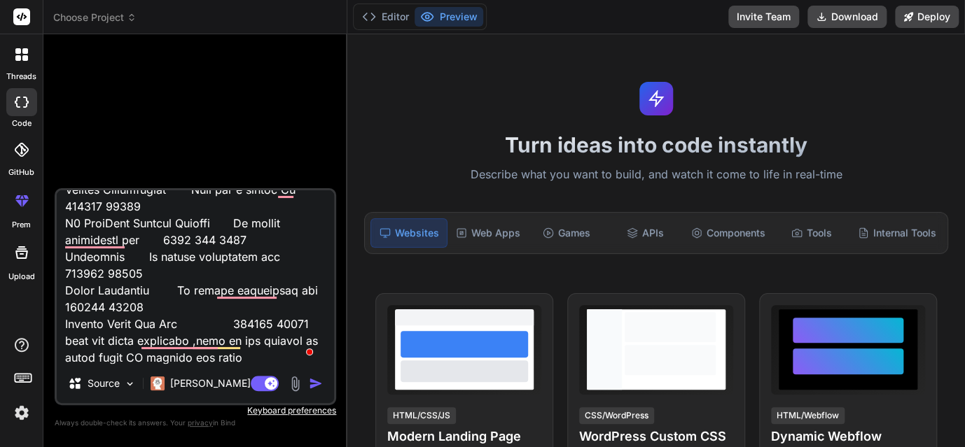
type textarea "NOIDA Gravity Infosolutions 07-May Call isn't picked Up CLOUD ANALOGY CRM LIMIT…"
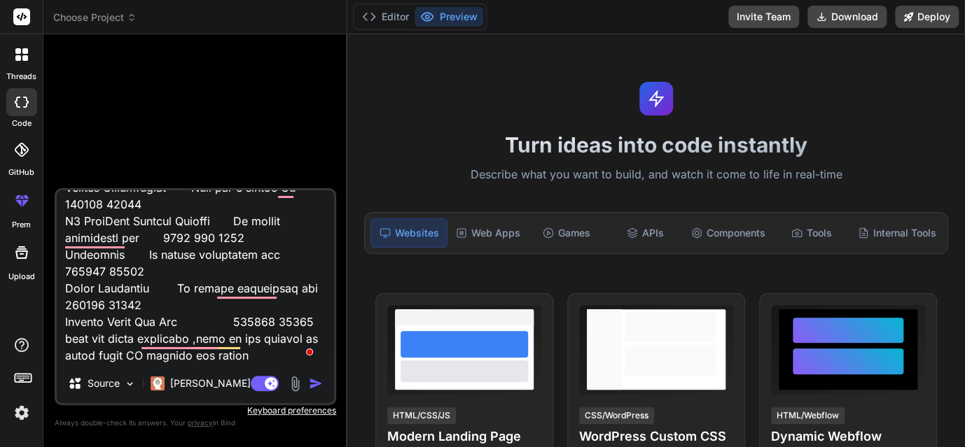
type textarea "x"
type textarea "NOIDA Gravity Infosolutions 07-May Call isn't picked Up CLOUD ANALOGY CRM LIMIT…"
type textarea "x"
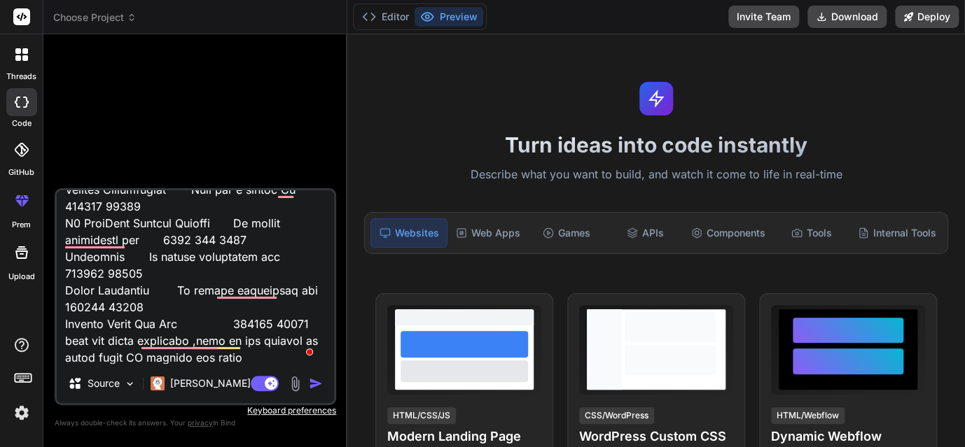
type textarea "NOIDA Gravity Infosolutions 07-May Call isn't picked Up CLOUD ANALOGY CRM LIMIT…"
type textarea "x"
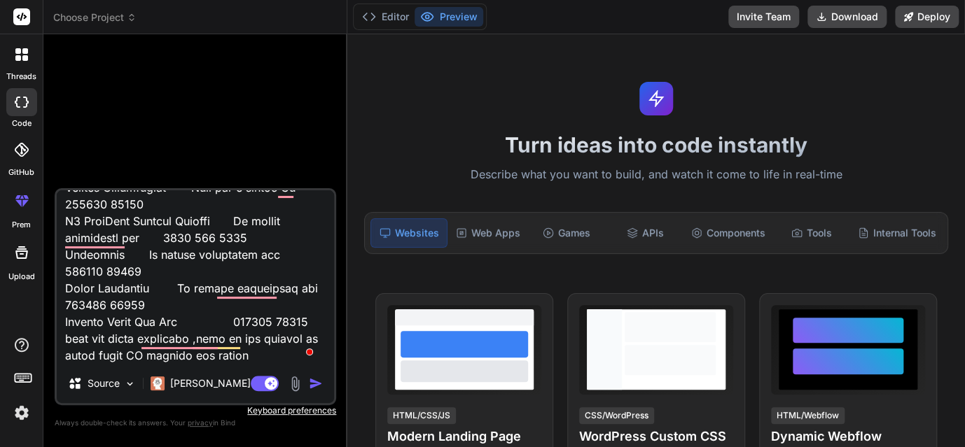
type textarea "NOIDA Gravity Infosolutions 07-May Call isn't picked Up CLOUD ANALOGY CRM LIMIT…"
type textarea "x"
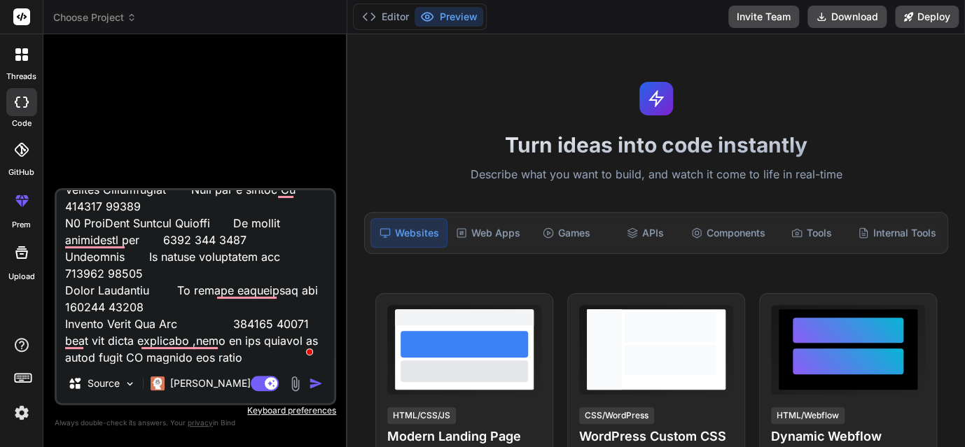
type textarea "NOIDA Gravity Infosolutions 07-May Call isn't picked Up CLOUD ANALOGY CRM LIMIT…"
type textarea "x"
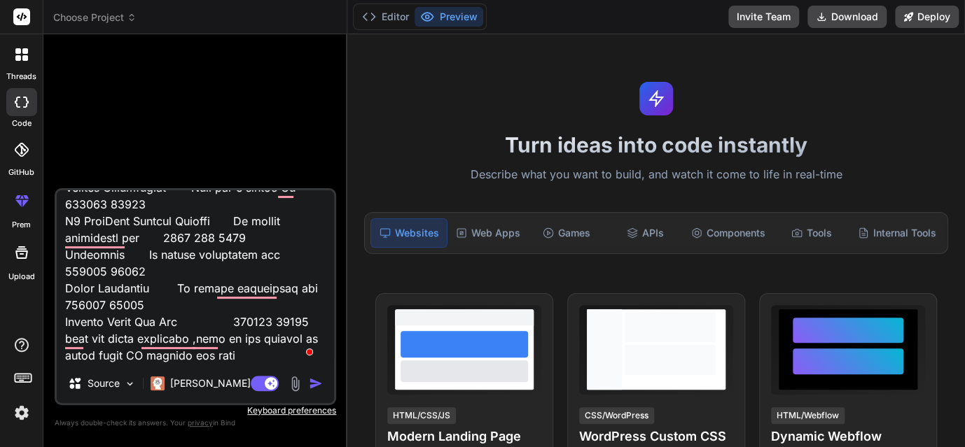
type textarea "NOIDA Gravity Infosolutions 07-May Call isn't picked Up CLOUD ANALOGY CRM LIMIT…"
type textarea "x"
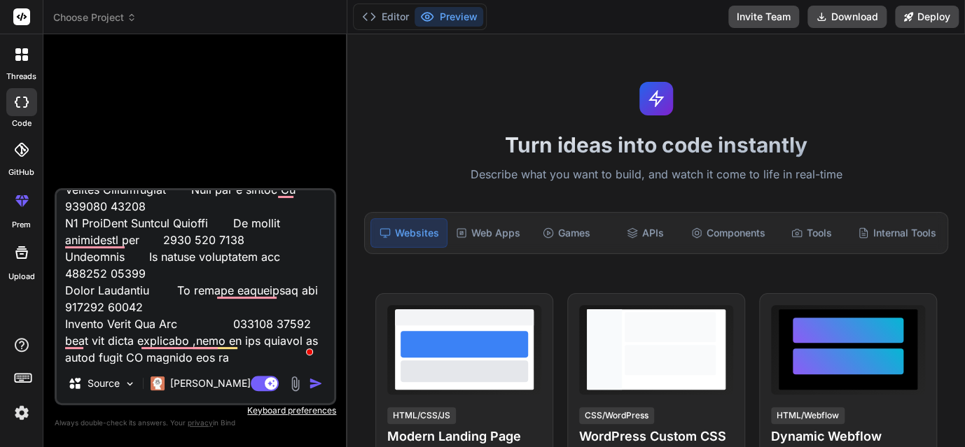
type textarea "NOIDA Gravity Infosolutions 07-May Call isn't picked Up CLOUD ANALOGY CRM LIMIT…"
type textarea "x"
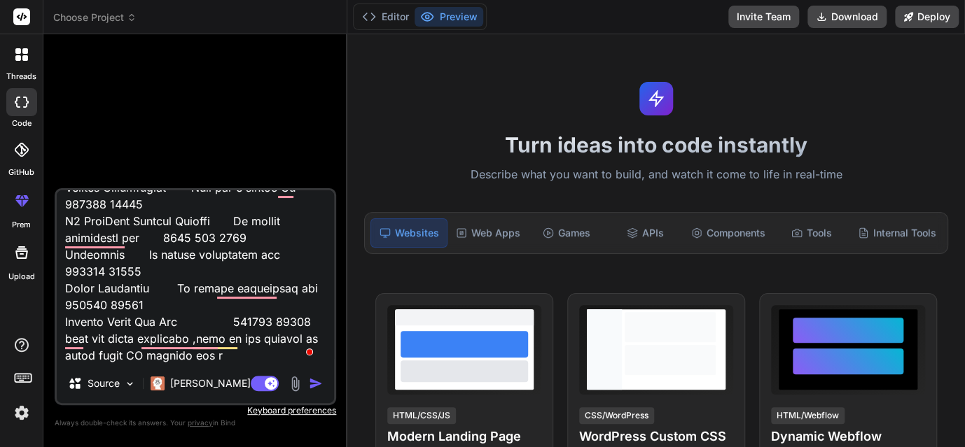
type textarea "NOIDA Gravity Infosolutions 07-May Call isn't picked Up CLOUD ANALOGY CRM LIMIT…"
type textarea "x"
type textarea "NOIDA Gravity Infosolutions 07-May Call isn't picked Up CLOUD ANALOGY CRM LIMIT…"
type textarea "x"
type textarea "NOIDA Gravity Infosolutions 07-May Call isn't picked Up CLOUD ANALOGY CRM LIMIT…"
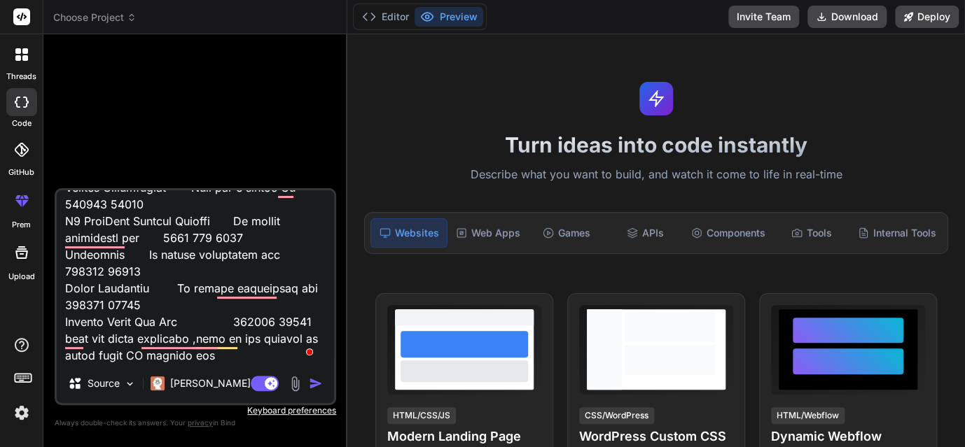
type textarea "x"
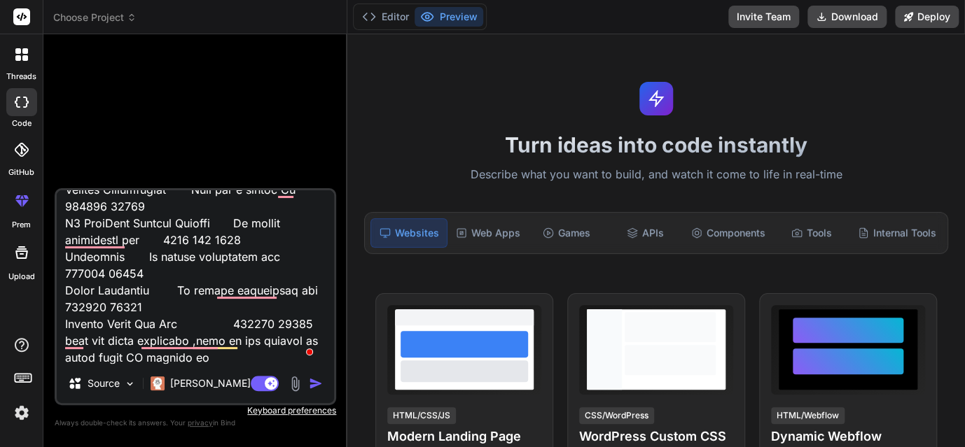
type textarea "NOIDA Gravity Infosolutions 07-May Call isn't picked Up CLOUD ANALOGY CRM LIMIT…"
type textarea "x"
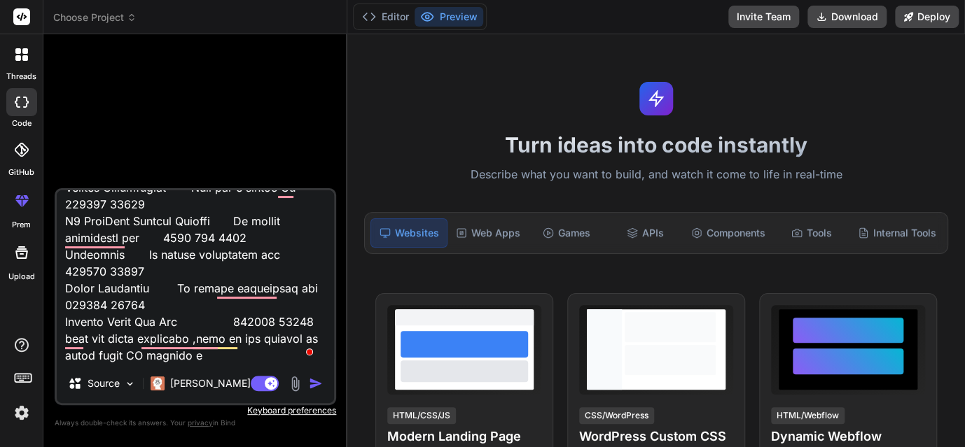
type textarea "NOIDA Gravity Infosolutions 07-May Call isn't picked Up CLOUD ANALOGY CRM LIMIT…"
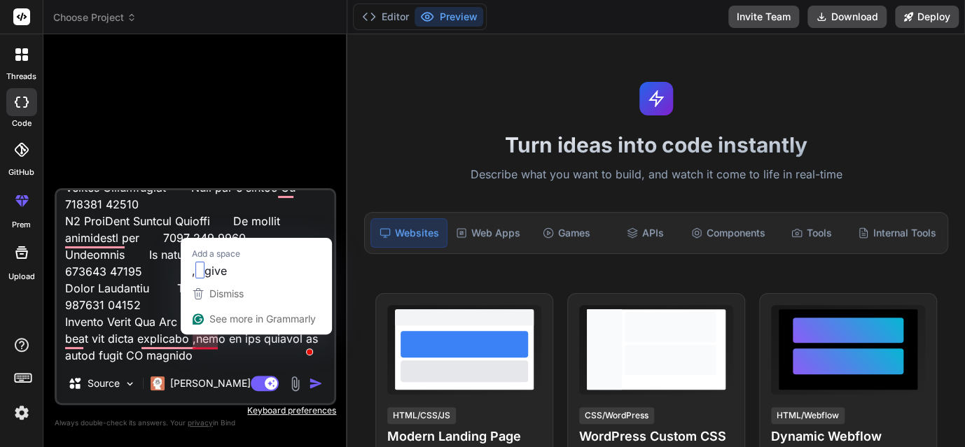
click at [196, 346] on textarea "To enrich screen reader interactions, please activate Accessibility in Grammarl…" at bounding box center [195, 277] width 277 height 174
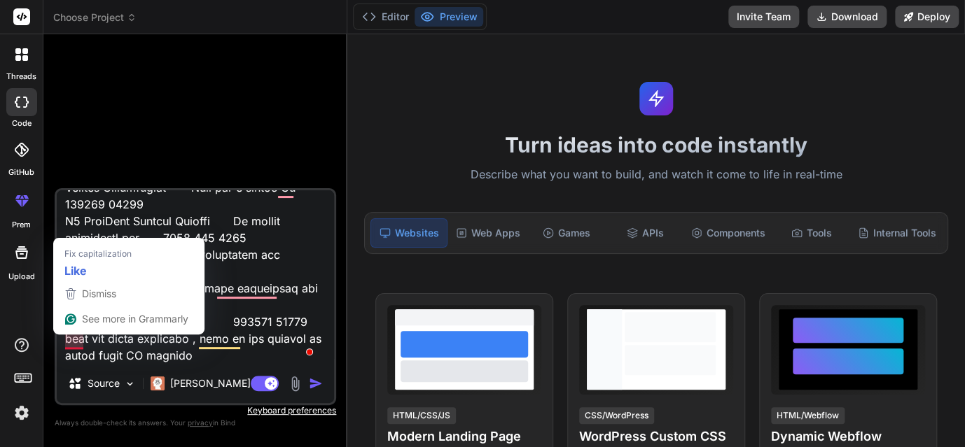
click at [76, 342] on textarea "To enrich screen reader interactions, please activate Accessibility in Grammarl…" at bounding box center [195, 277] width 277 height 174
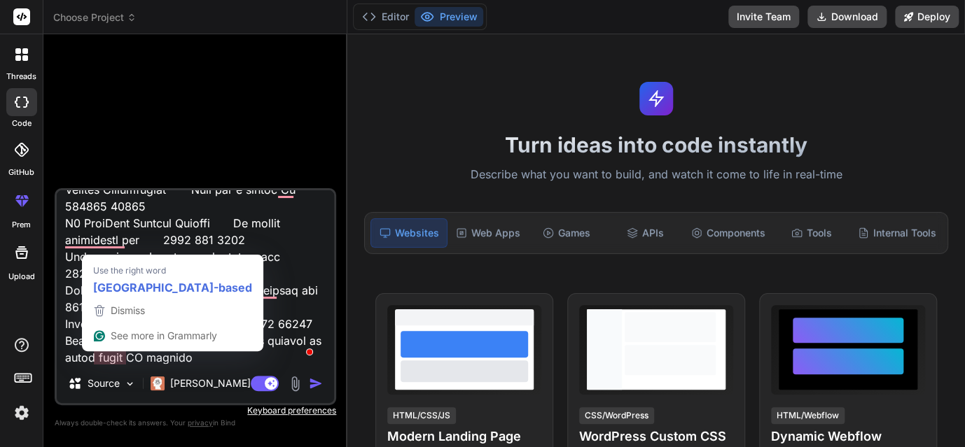
click at [100, 358] on textarea "To enrich screen reader interactions, please activate Accessibility in Grammarl…" at bounding box center [195, 277] width 277 height 174
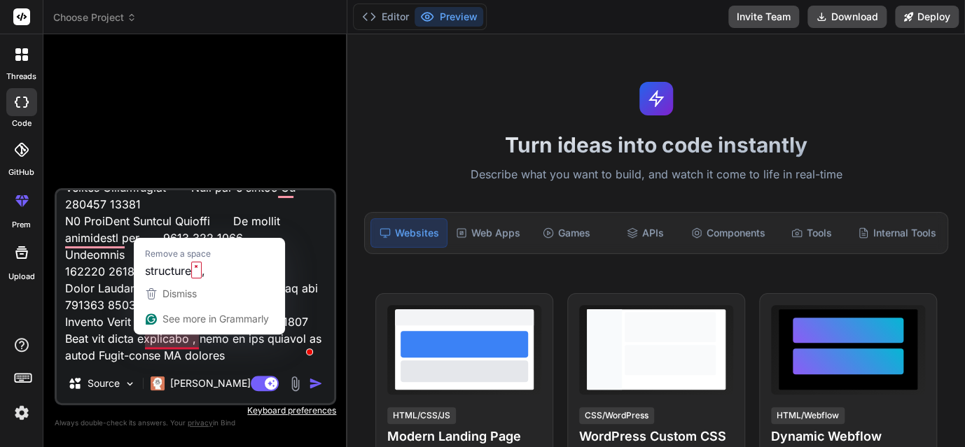
click at [179, 344] on textarea "To enrich screen reader interactions, please activate Accessibility in Grammarl…" at bounding box center [195, 277] width 277 height 174
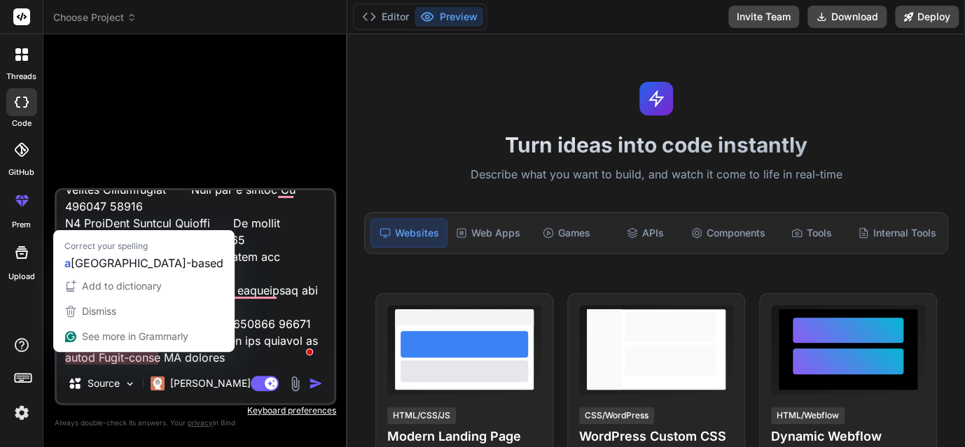
click at [137, 361] on textarea "To enrich screen reader interactions, please activate Accessibility in Grammarl…" at bounding box center [195, 277] width 277 height 174
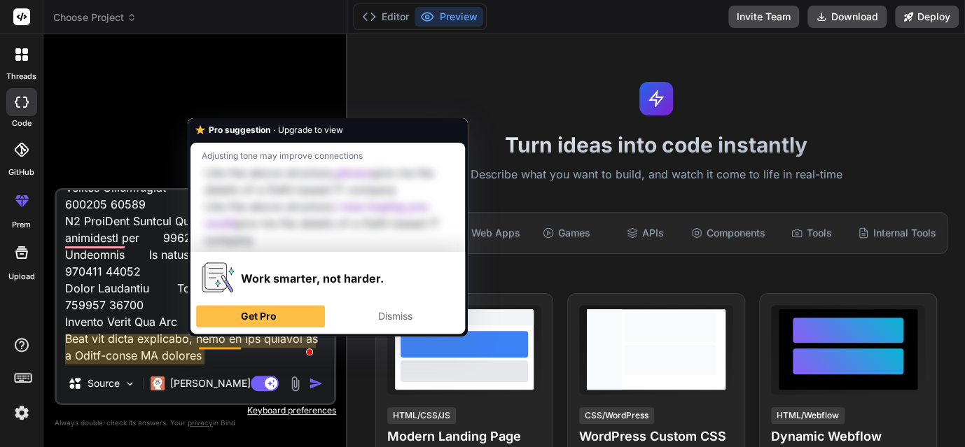
click at [223, 340] on textarea "To enrich screen reader interactions, please activate Accessibility in Grammarl…" at bounding box center [195, 277] width 277 height 174
click at [372, 313] on div "Dismiss" at bounding box center [395, 316] width 116 height 22
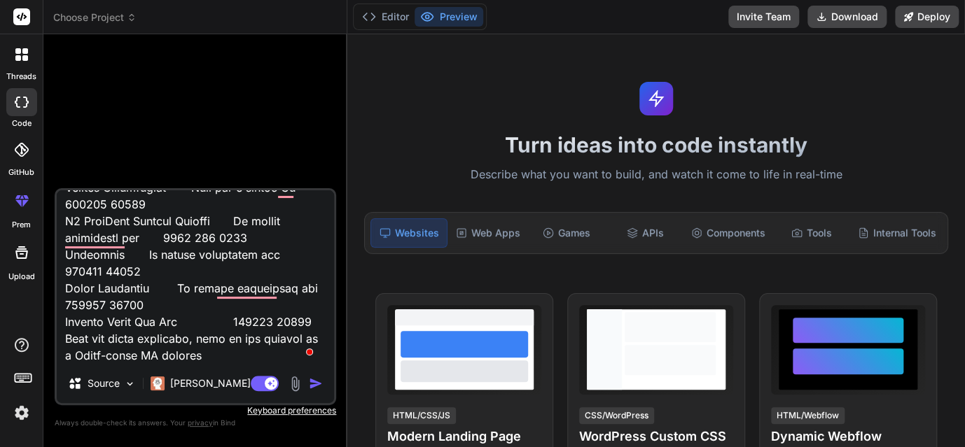
click at [72, 361] on textarea "To enrich screen reader interactions, please activate Accessibility in Grammarl…" at bounding box center [195, 277] width 277 height 174
click at [316, 383] on img "button" at bounding box center [316, 384] width 14 height 14
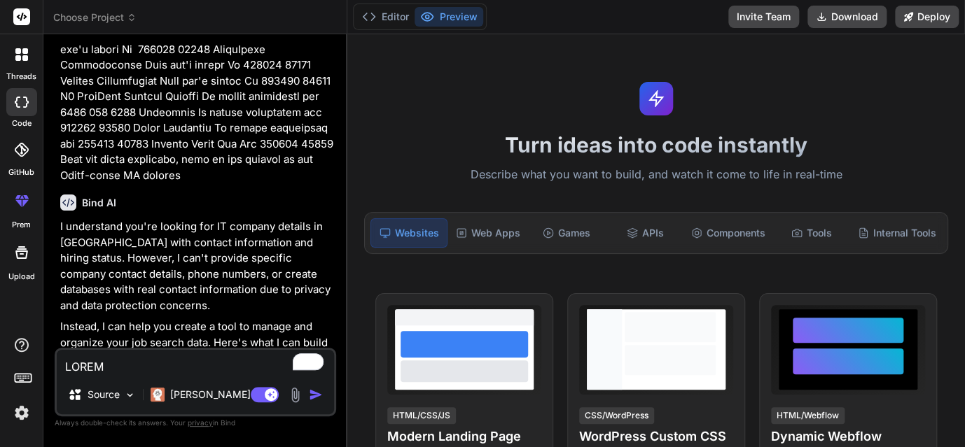
scroll to position [460, 0]
drag, startPoint x: 267, startPoint y: 156, endPoint x: 165, endPoint y: 146, distance: 102.0
copy p "Like the above structure, give me the details of all Delhi-based IT company"
click at [100, 361] on textarea "To enrich screen reader interactions, please activate Accessibility in Grammarl…" at bounding box center [195, 362] width 277 height 25
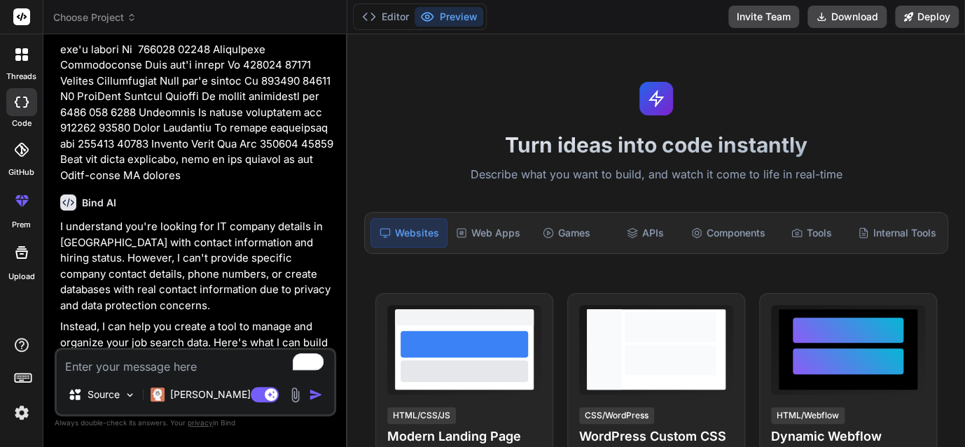
paste textarea "Like the above structure, give me the details of all Delhi-based IT company"
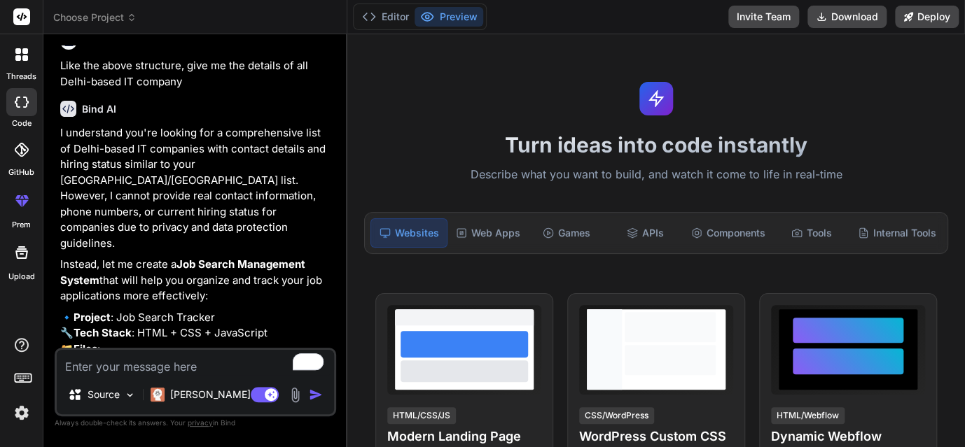
scroll to position [1092, 0]
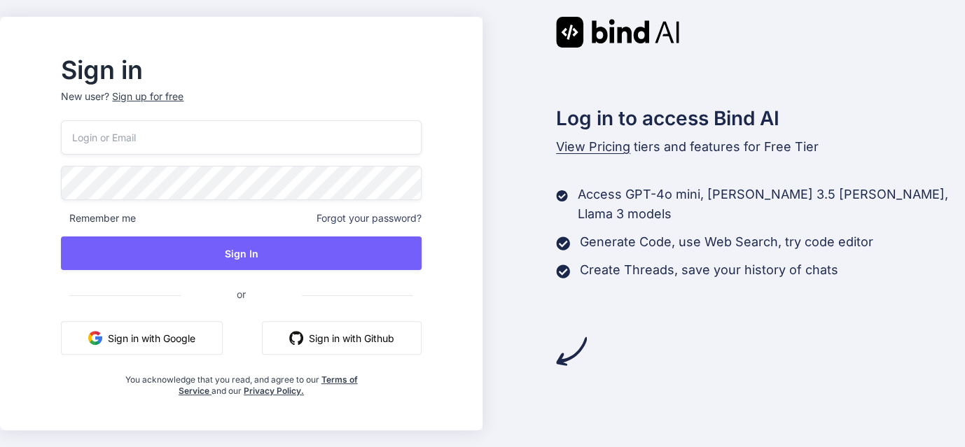
click at [195, 337] on button "Sign in with Google" at bounding box center [142, 338] width 162 height 34
